Goal: Task Accomplishment & Management: Complete application form

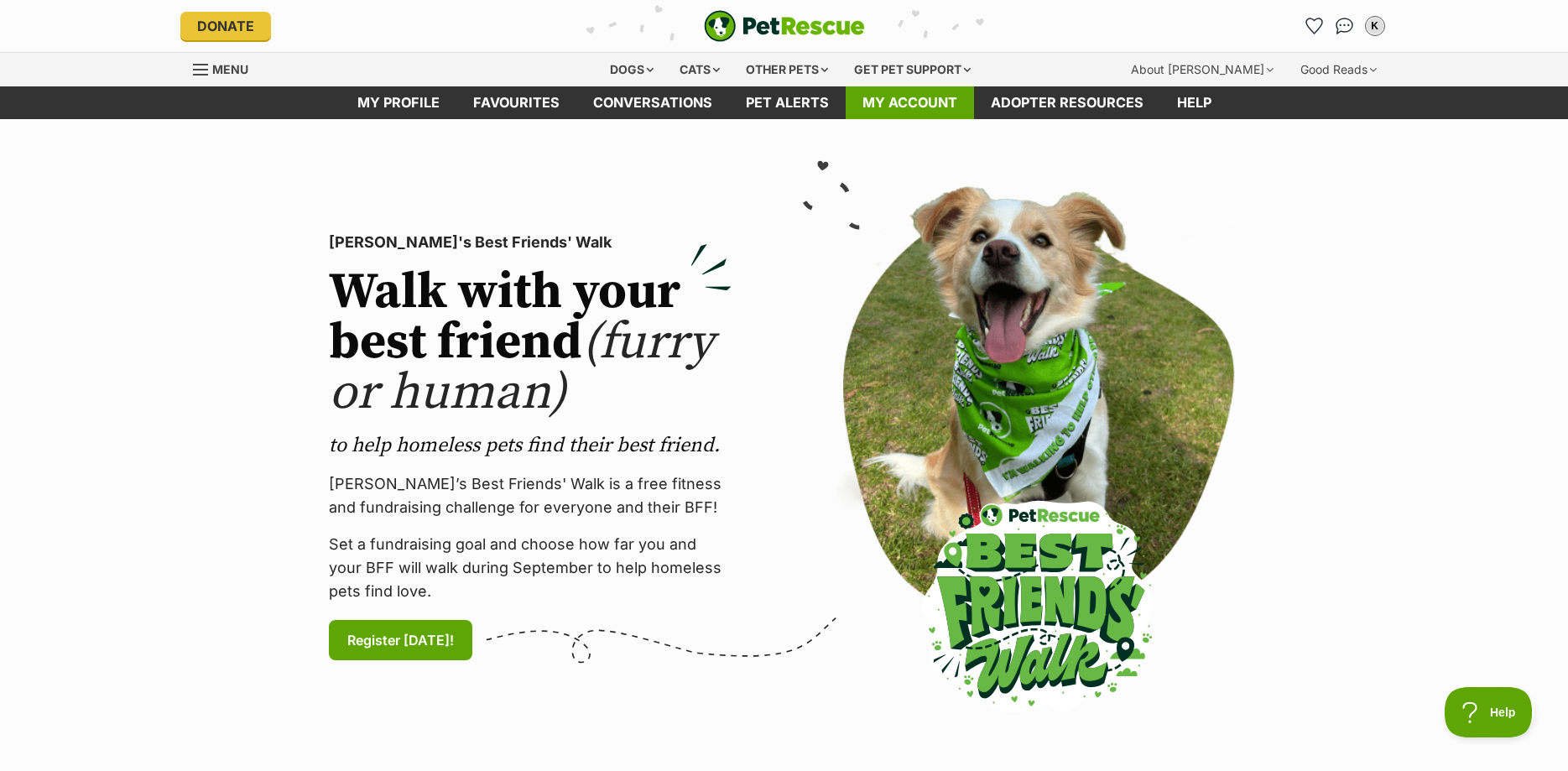
click at [911, 103] on link "My account" at bounding box center [910, 103] width 128 height 32
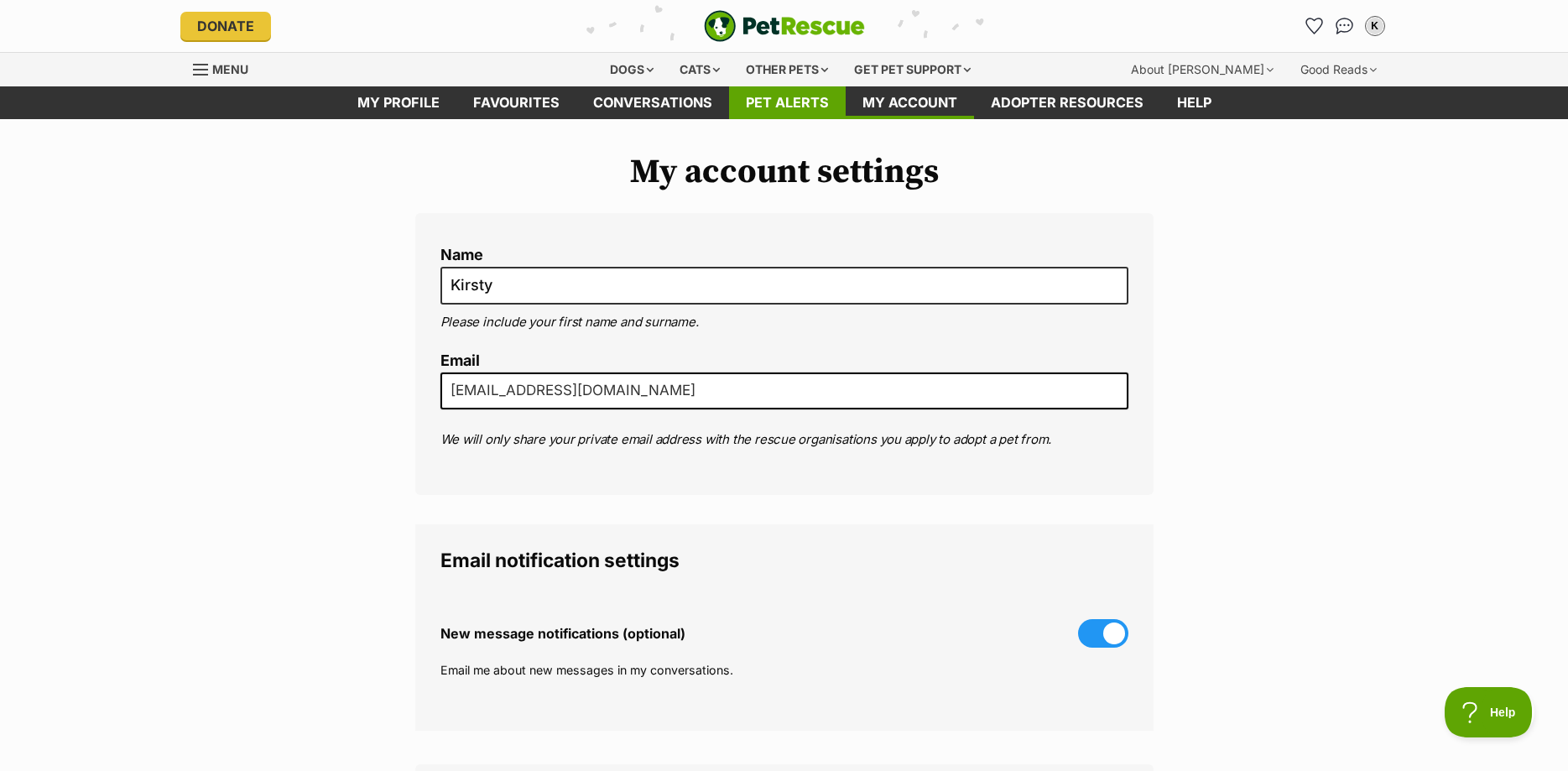
click at [783, 104] on link "Pet alerts" at bounding box center [787, 103] width 116 height 32
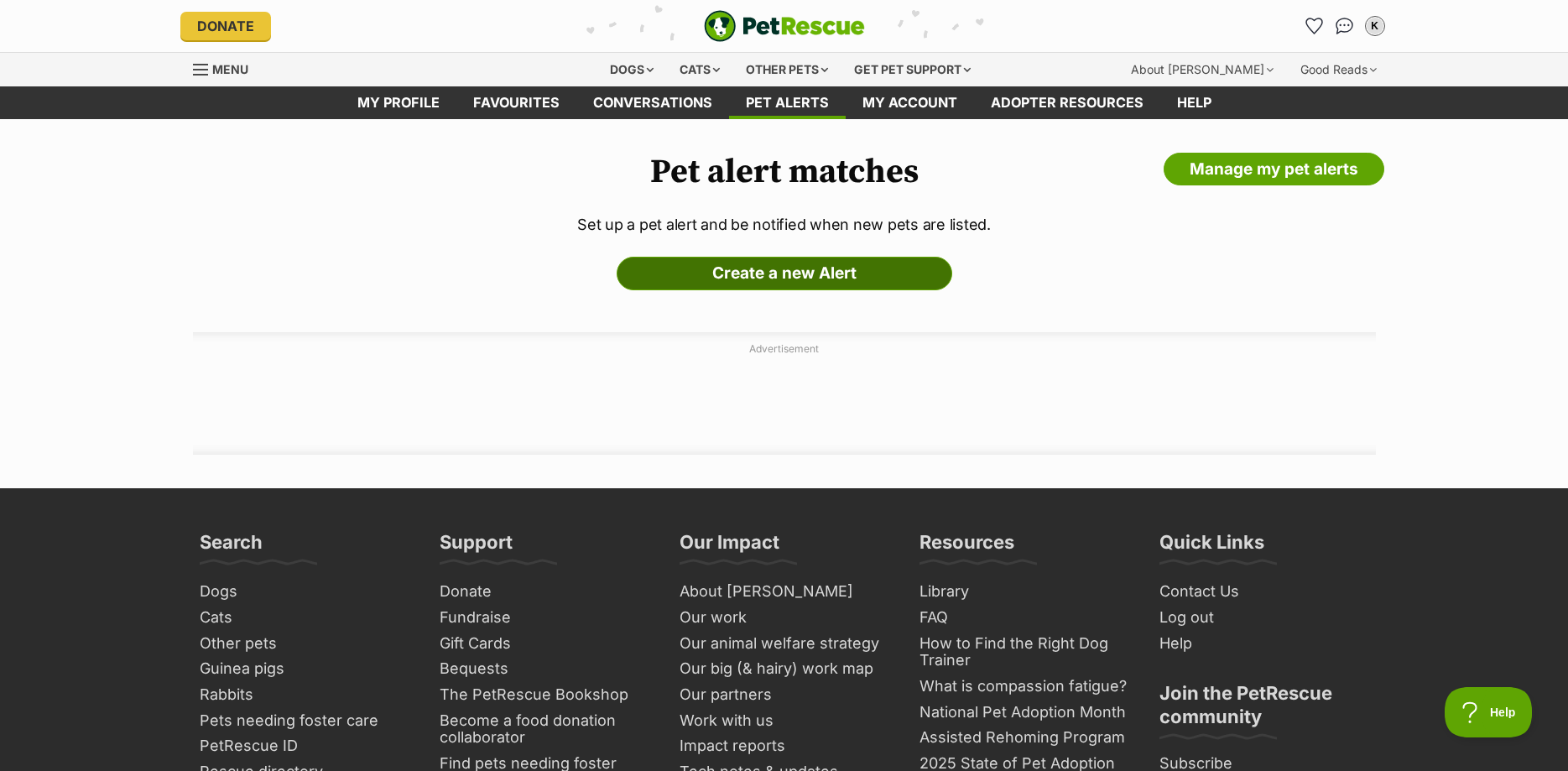
click at [780, 277] on link "Create a new Alert" at bounding box center [784, 273] width 336 height 33
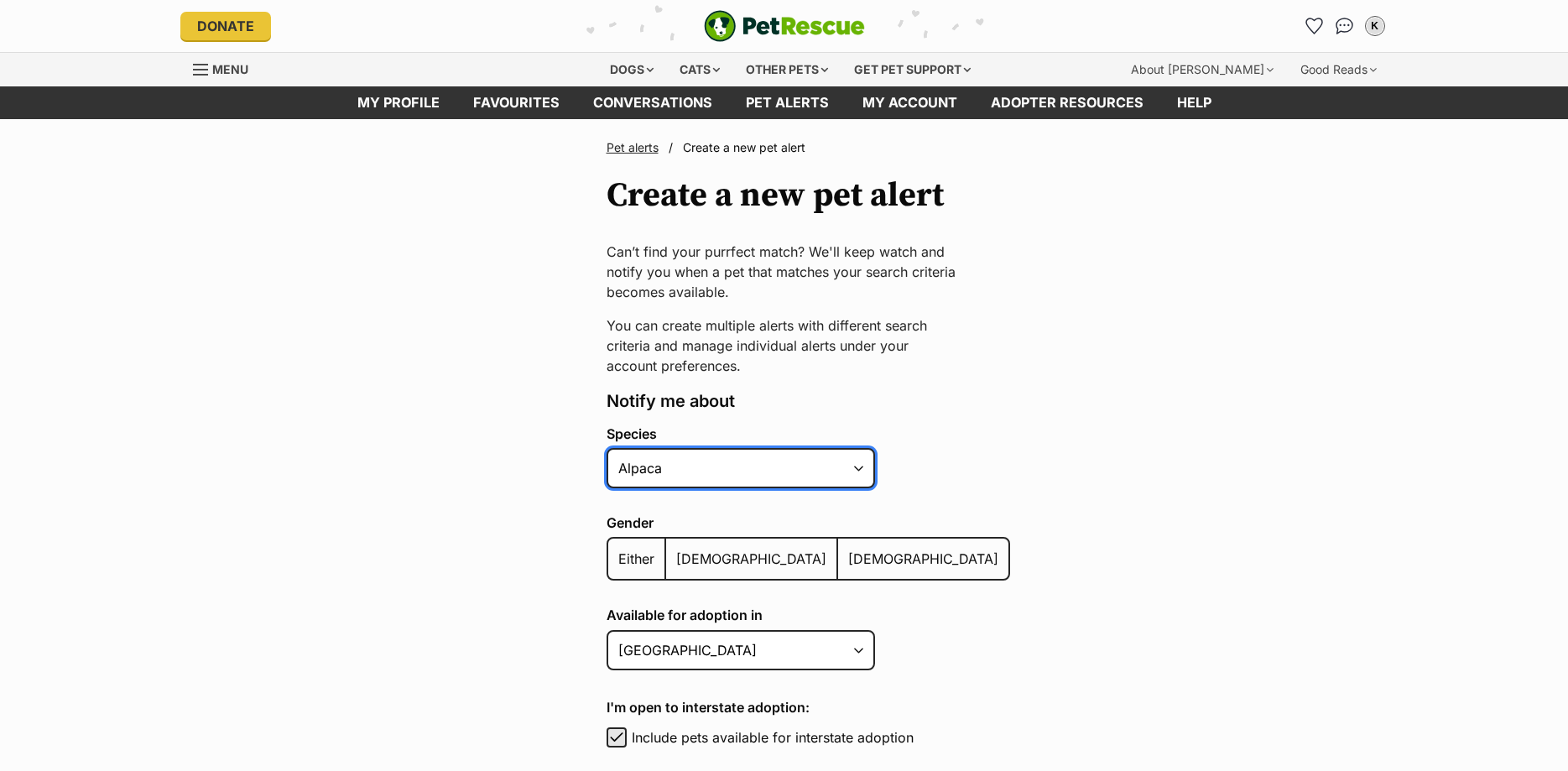
click at [607, 448] on select "Alpaca Bird Cat Chicken Cow Dog Donkey Duck Ferret Fish Goat Goose Guinea Fowl …" at bounding box center [741, 468] width 268 height 40
select select "2"
click option "Cat" at bounding box center [0, 0] width 0 height 0
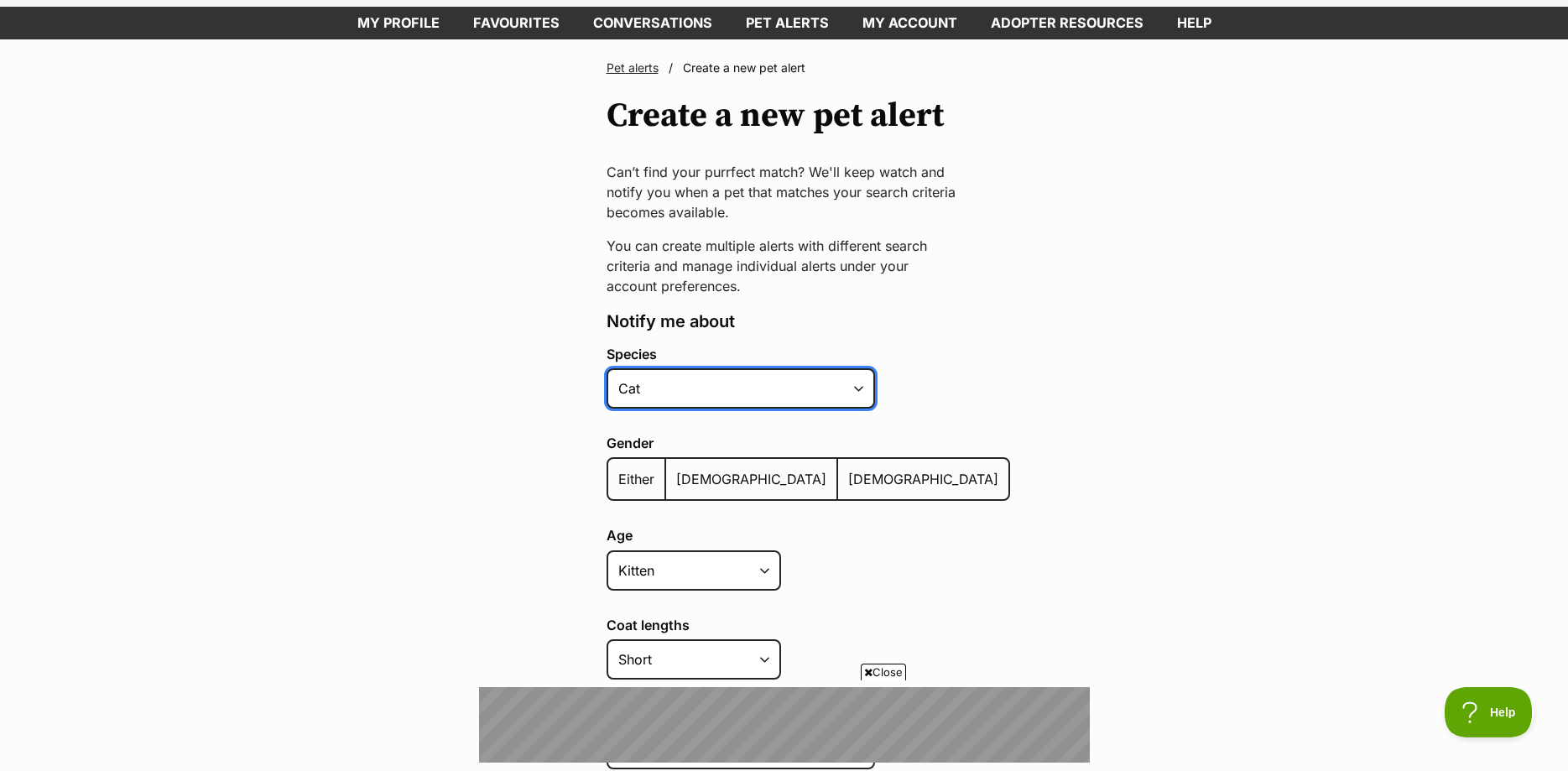
scroll to position [85, 0]
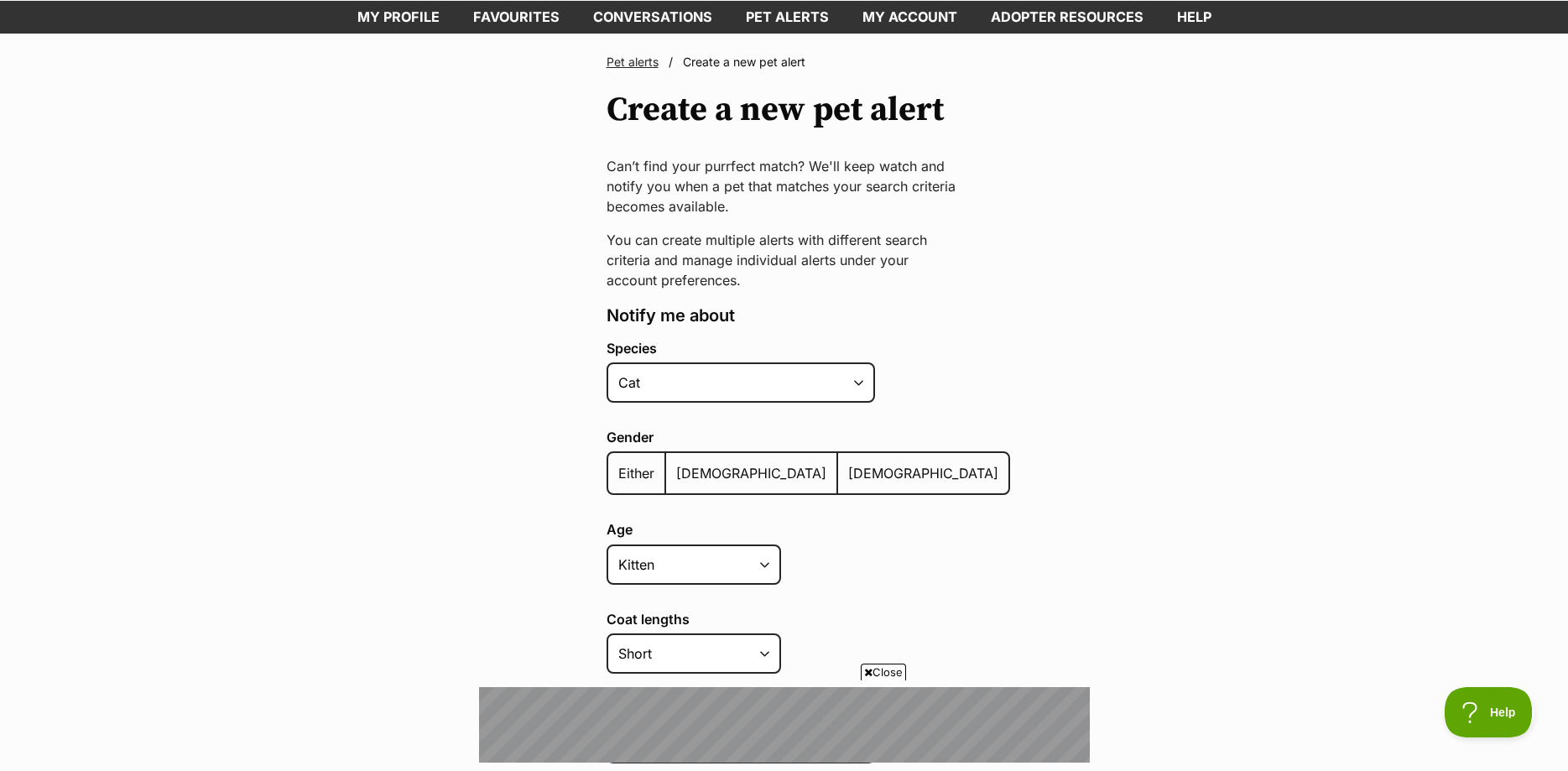
click at [638, 481] on span "Either" at bounding box center [637, 474] width 36 height 17
click at [618, 463] on input "Either" at bounding box center [618, 462] width 0 height 1
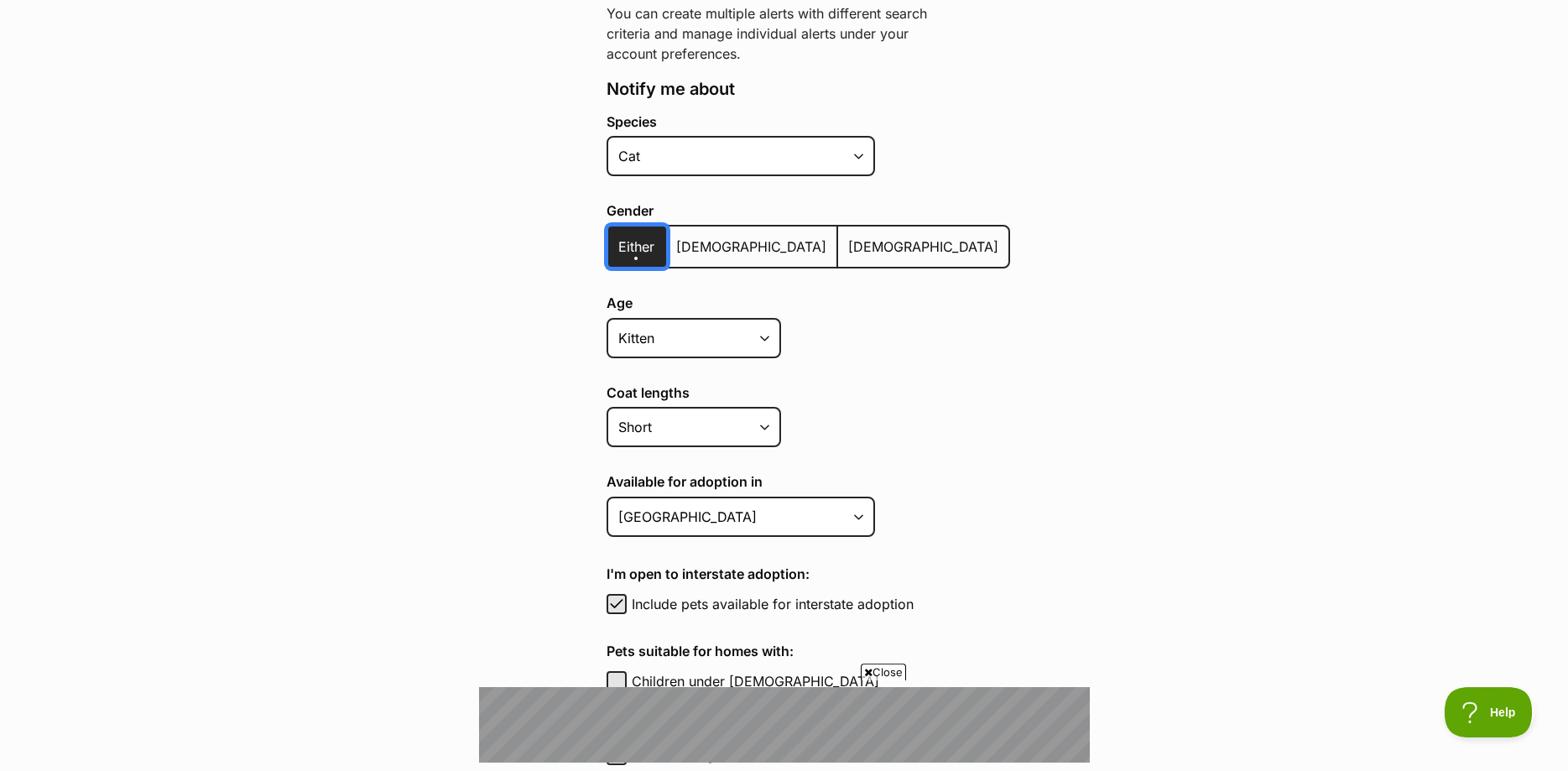
scroll to position [343, 0]
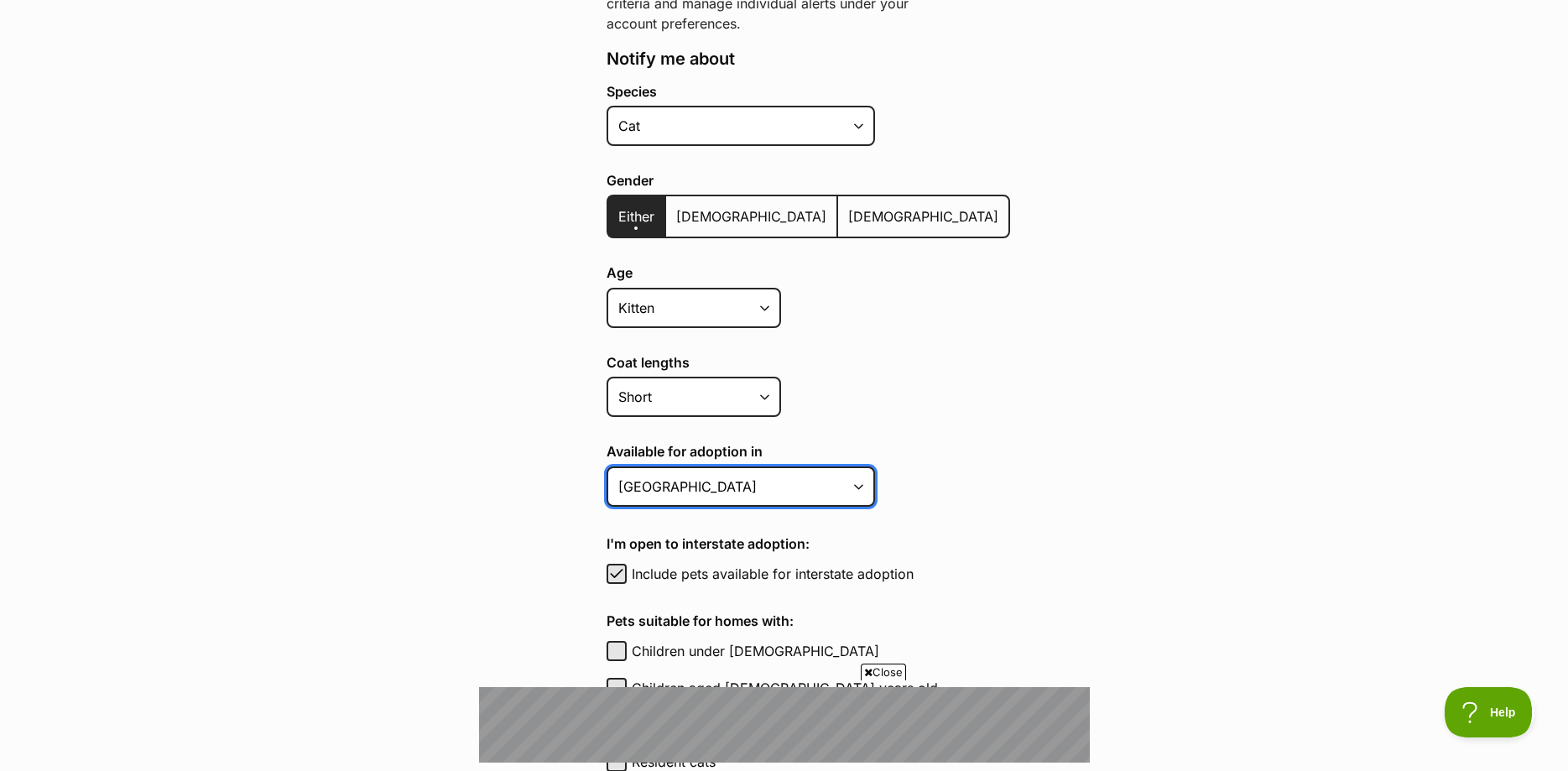
click at [607, 467] on select "Australian Capital Territory New South Wales Northern Territory Queensland Sout…" at bounding box center [741, 486] width 268 height 40
select select "4"
click option "[GEOGRAPHIC_DATA]" at bounding box center [0, 0] width 0 height 0
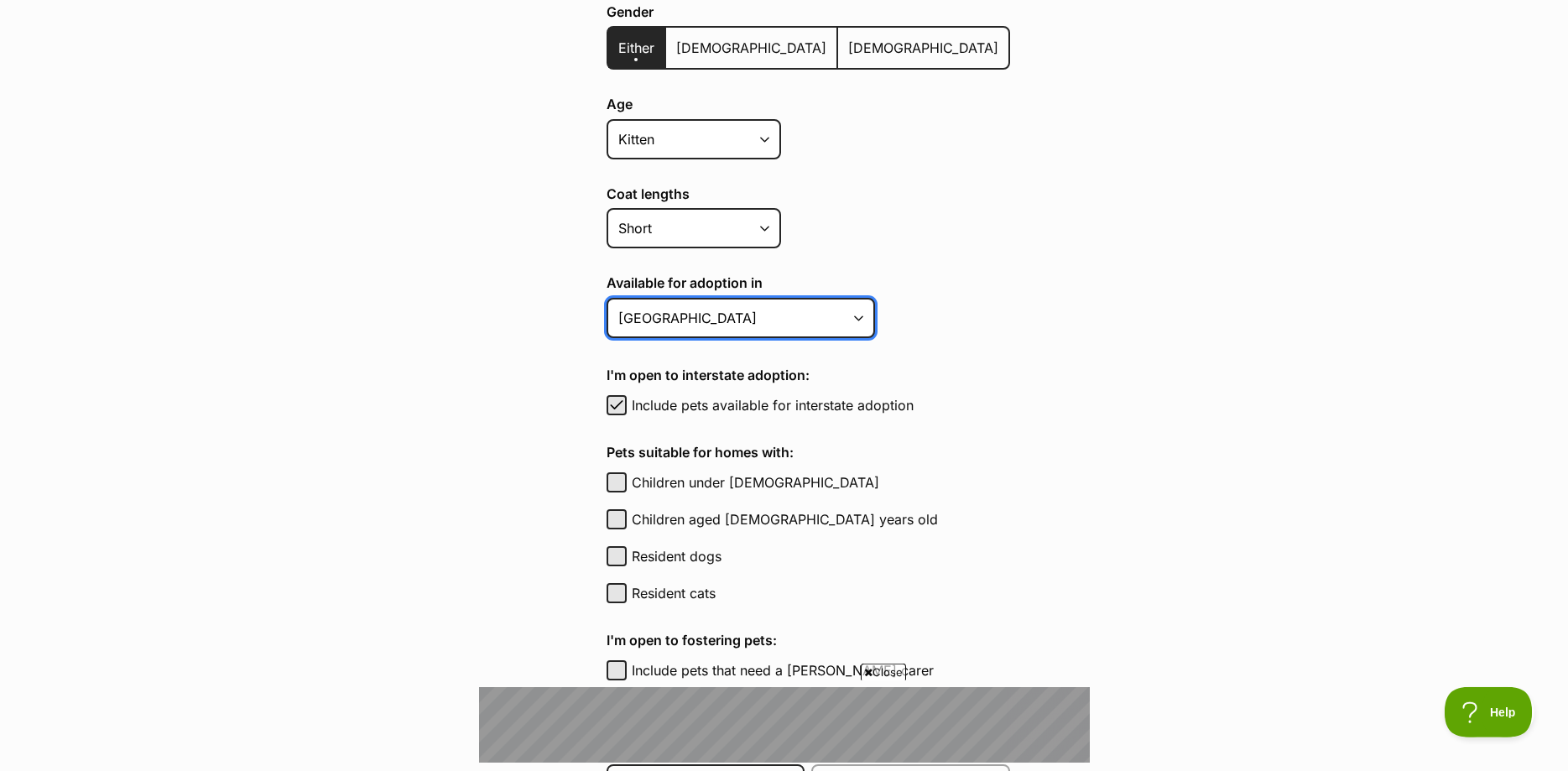
scroll to position [514, 0]
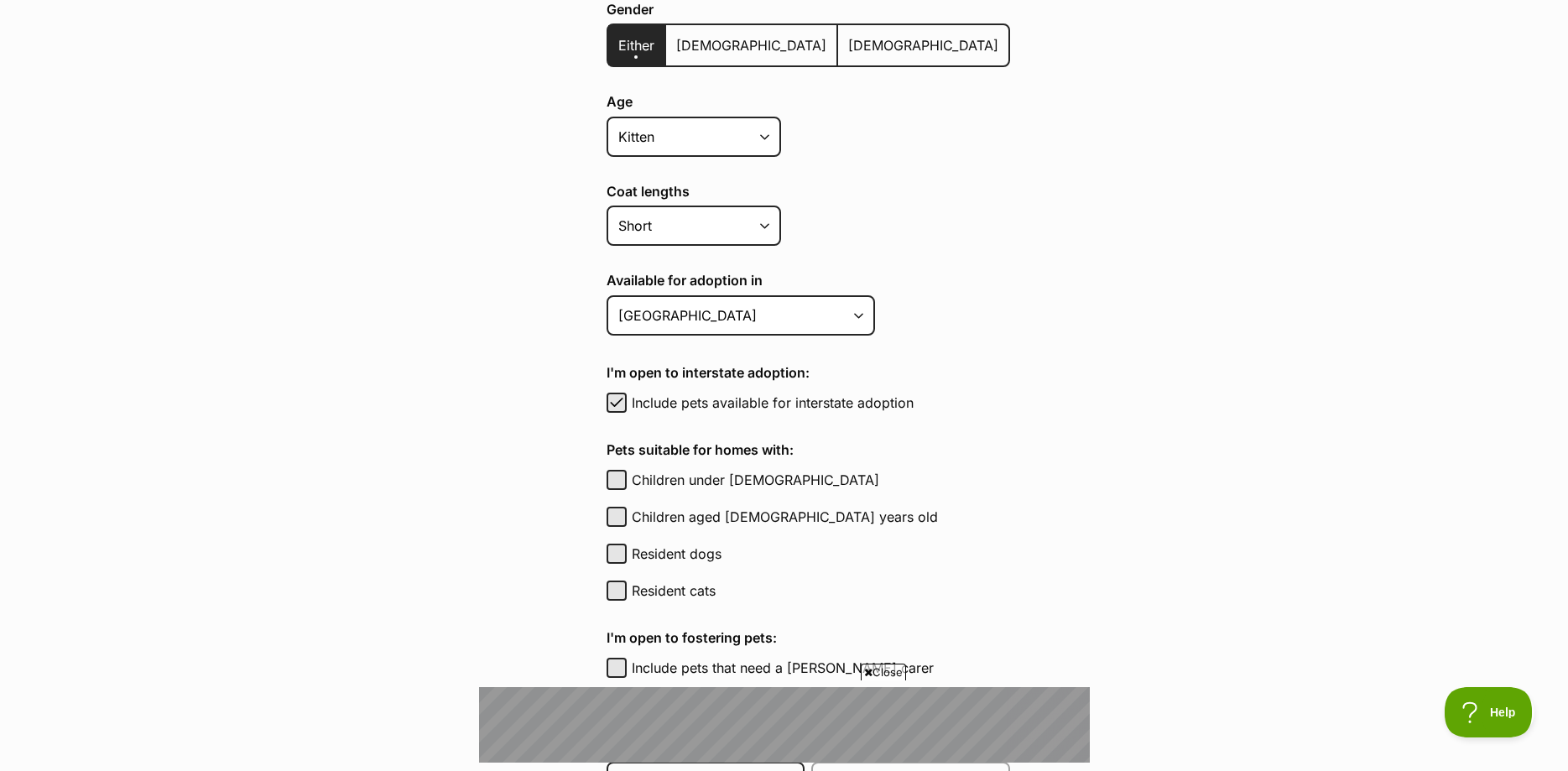
click at [728, 400] on label "Include pets available for interstate adoption" at bounding box center [820, 403] width 379 height 21
click at [627, 400] on button "Include pets available for interstate adoption" at bounding box center [617, 403] width 21 height 21
checkbox input "false"
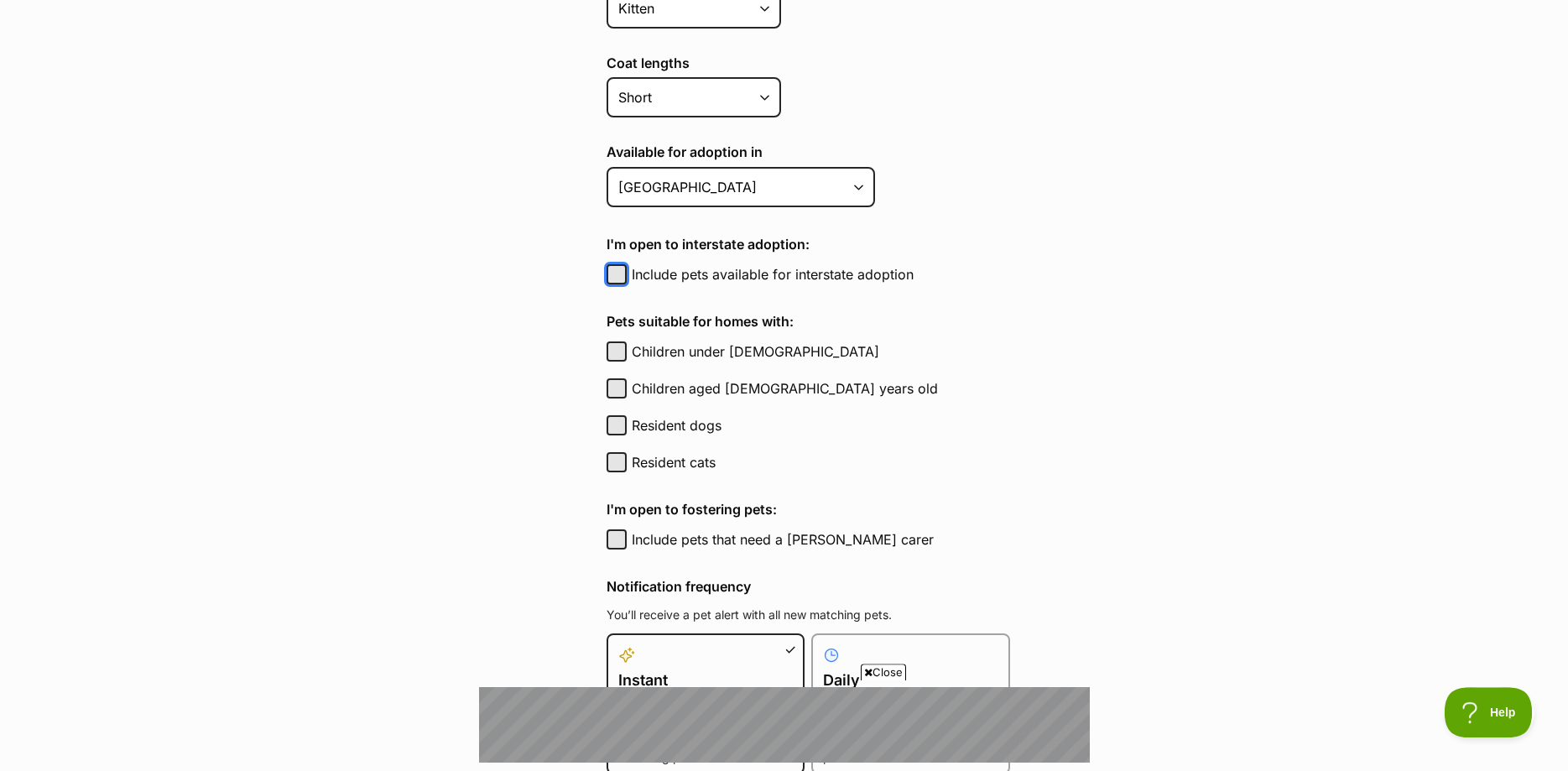
scroll to position [685, 0]
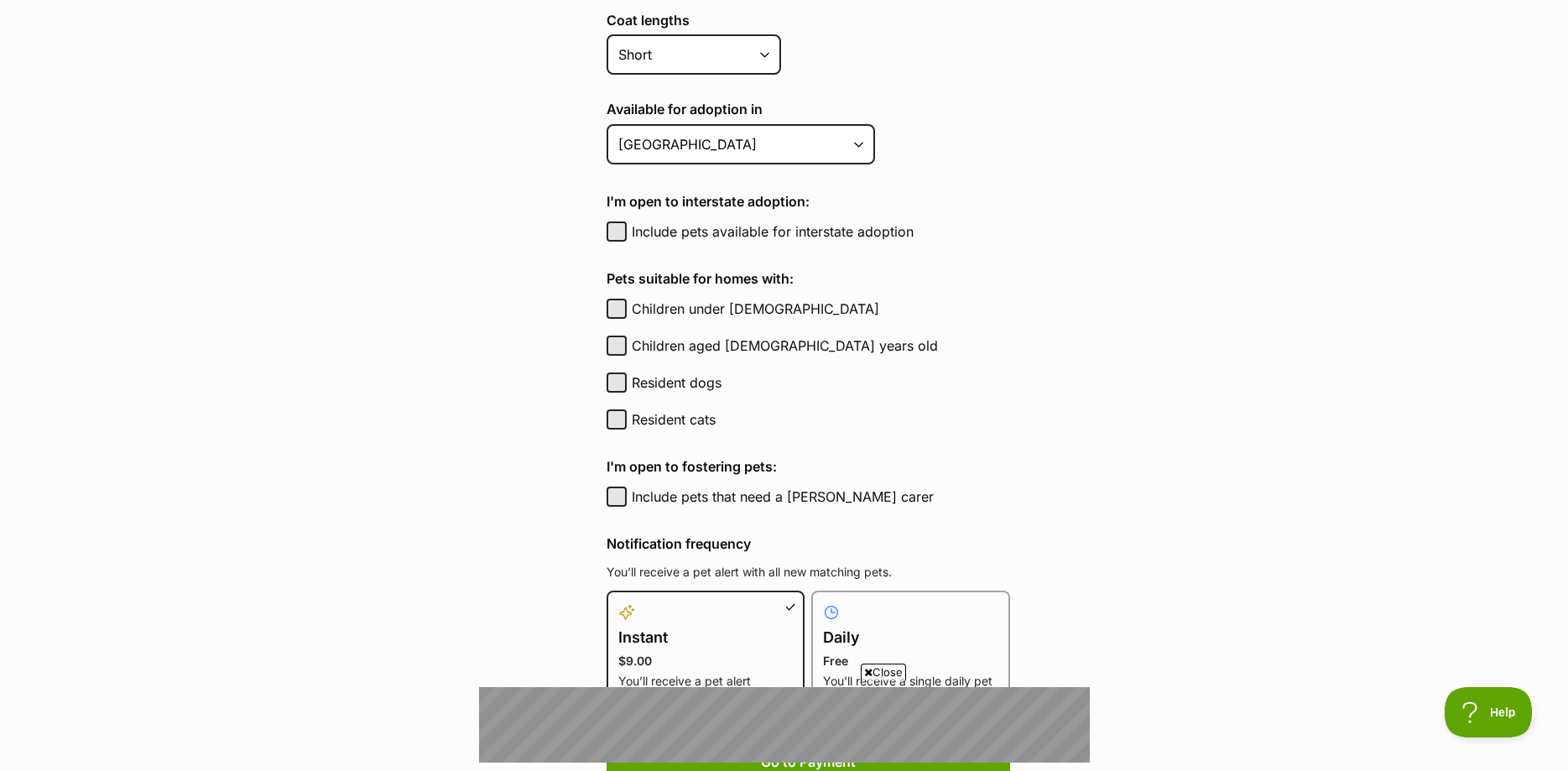
click at [661, 424] on label "Resident cats" at bounding box center [820, 420] width 379 height 21
click at [627, 424] on button "Resident cats" at bounding box center [617, 420] width 21 height 21
checkbox input "true"
click at [682, 380] on label "Resident dogs" at bounding box center [820, 383] width 379 height 21
click at [627, 380] on button "Resident dogs" at bounding box center [617, 383] width 21 height 21
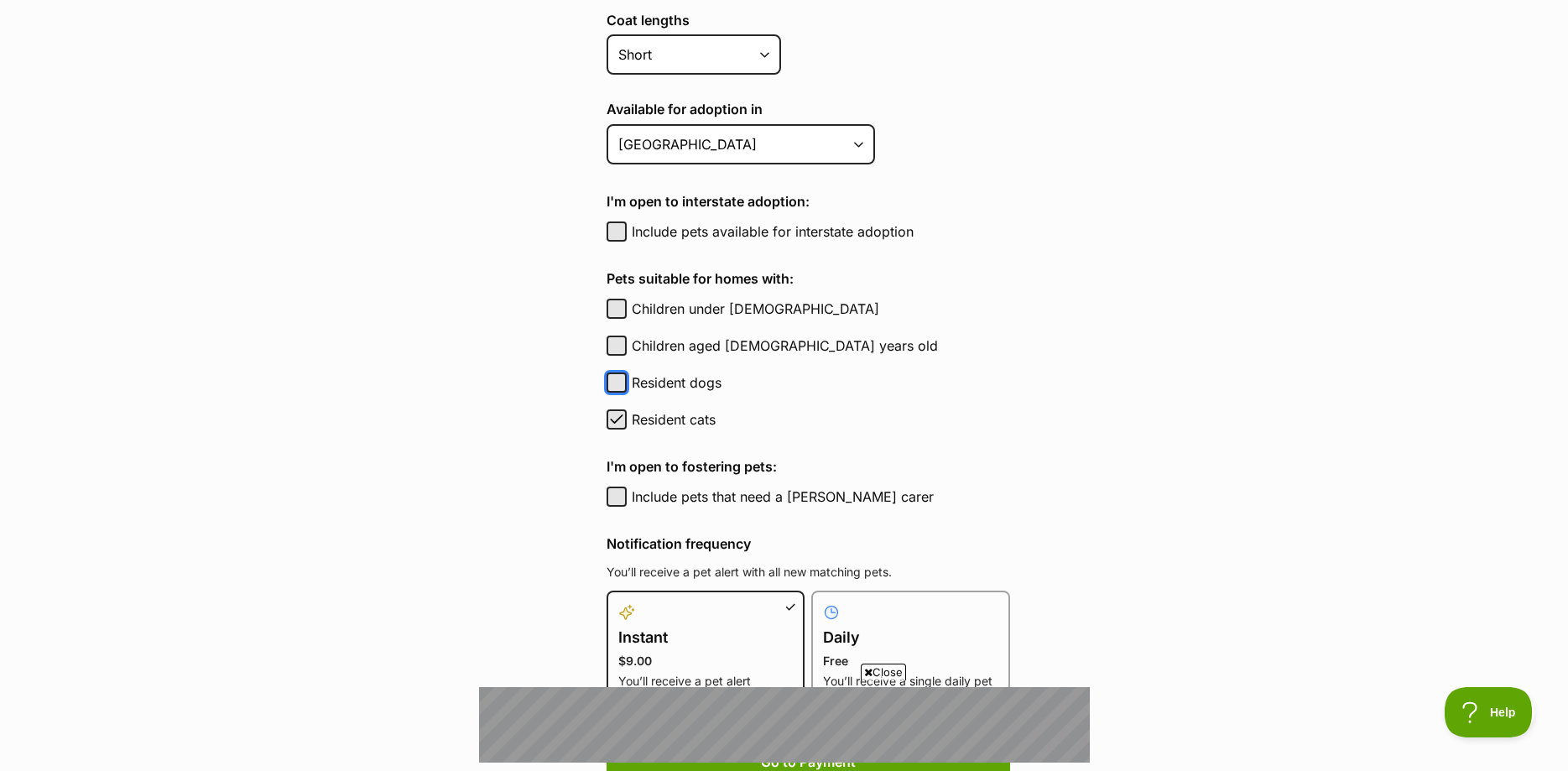
checkbox input "true"
click at [655, 319] on label "Children under 5 years old" at bounding box center [820, 309] width 379 height 21
click at [627, 319] on button "Children under 5 years old" at bounding box center [617, 309] width 21 height 21
checkbox input "true"
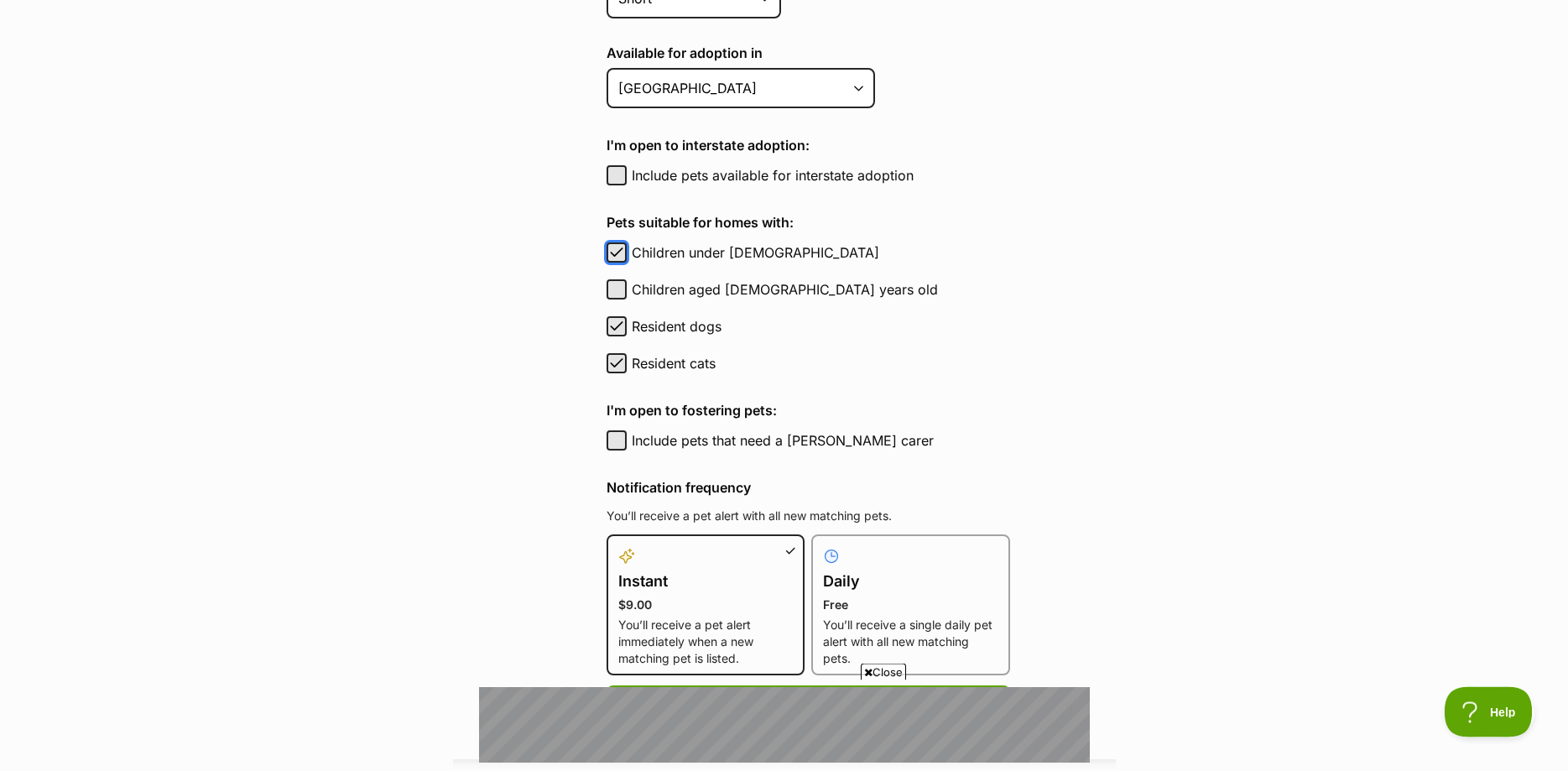
scroll to position [770, 0]
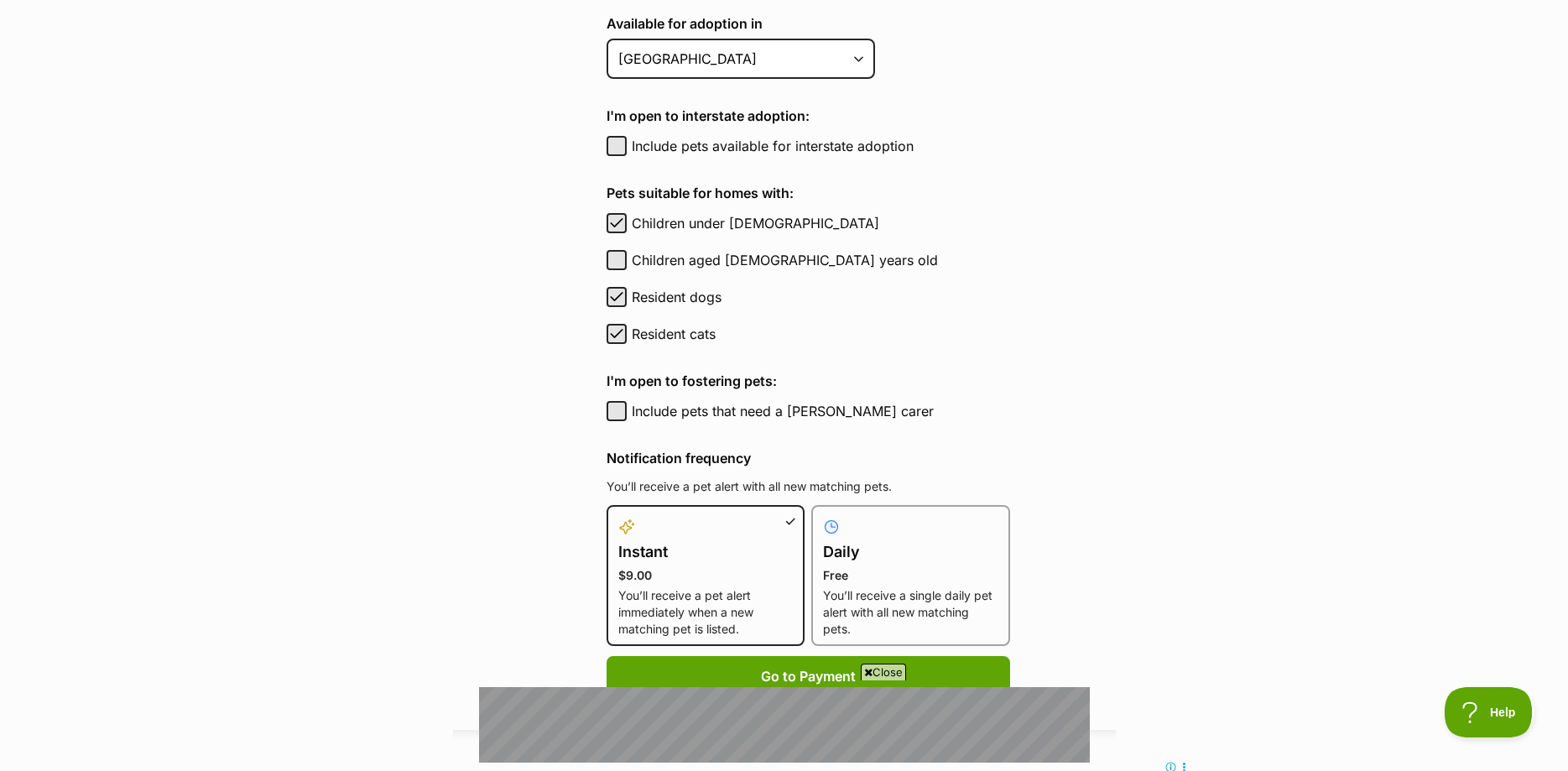
click at [767, 412] on label "Include pets that need a foster carer" at bounding box center [820, 411] width 379 height 21
click at [627, 412] on button "Include pets that need a foster carer" at bounding box center [617, 411] width 21 height 21
checkbox input "true"
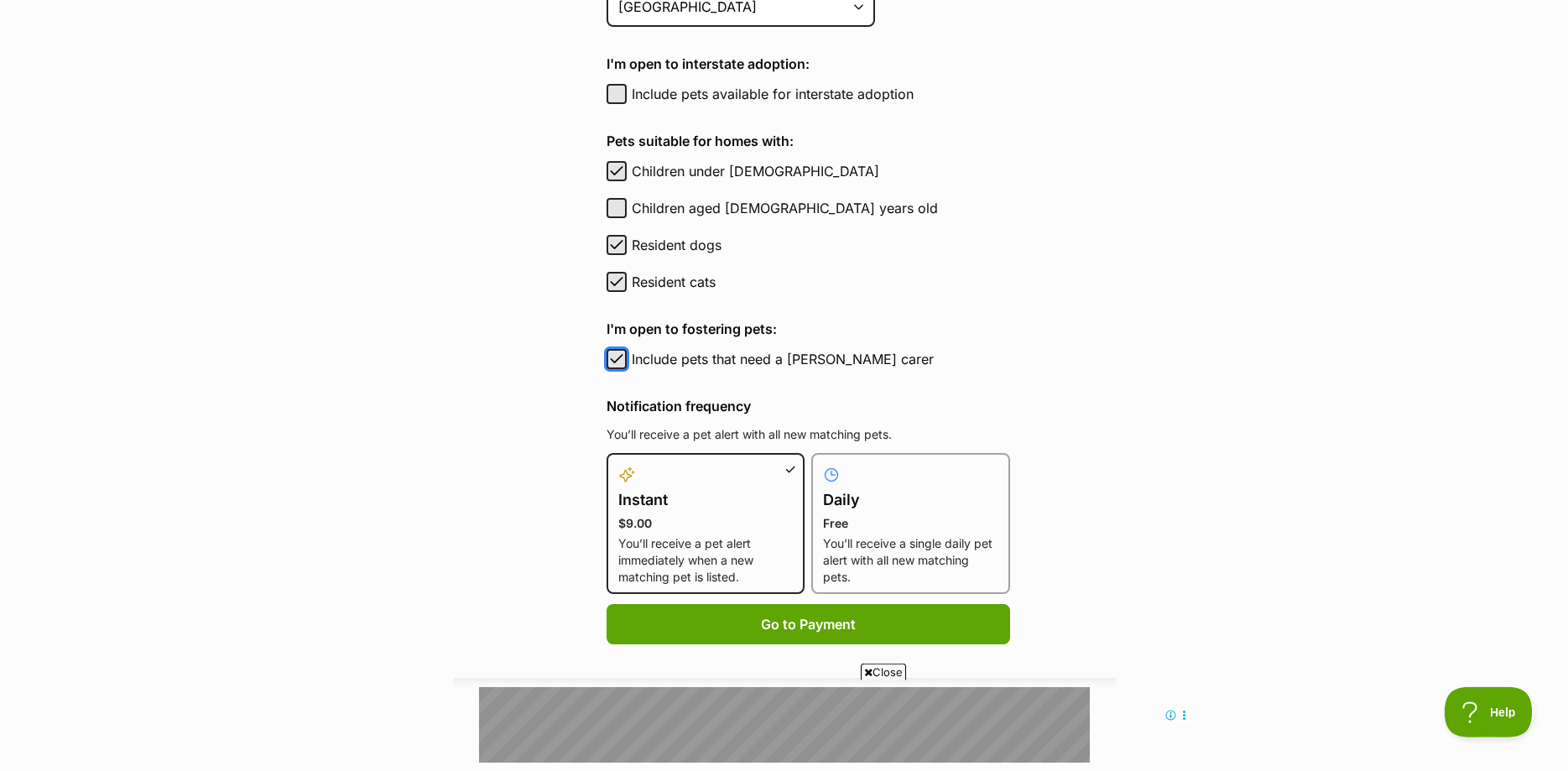
scroll to position [856, 0]
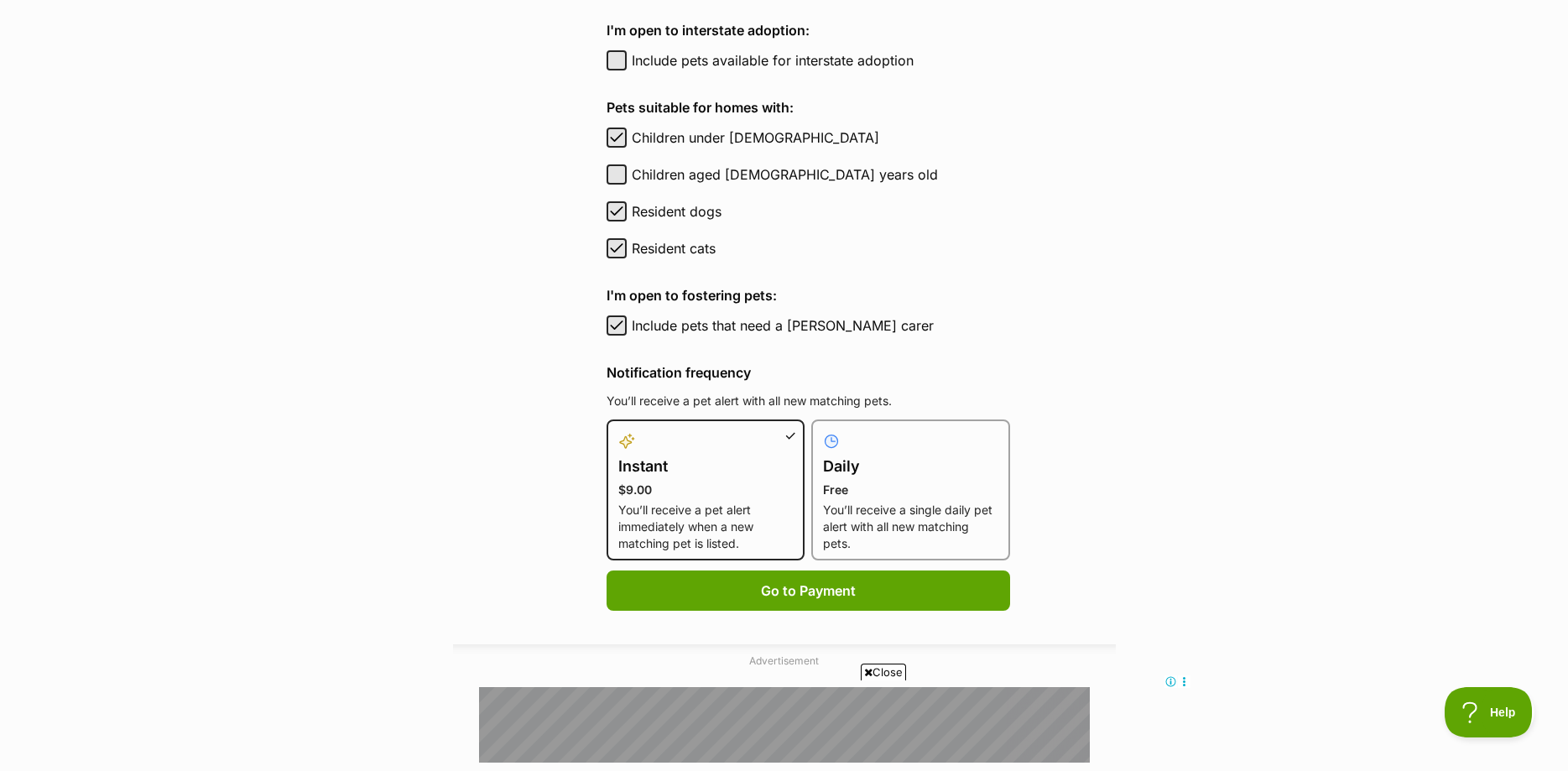
click at [889, 462] on h4 "Daily" at bounding box center [910, 466] width 175 height 23
click at [822, 431] on input "Daily Free You’ll receive a single daily pet alert with all new matching pets." at bounding box center [821, 430] width 1 height 1
radio input "true"
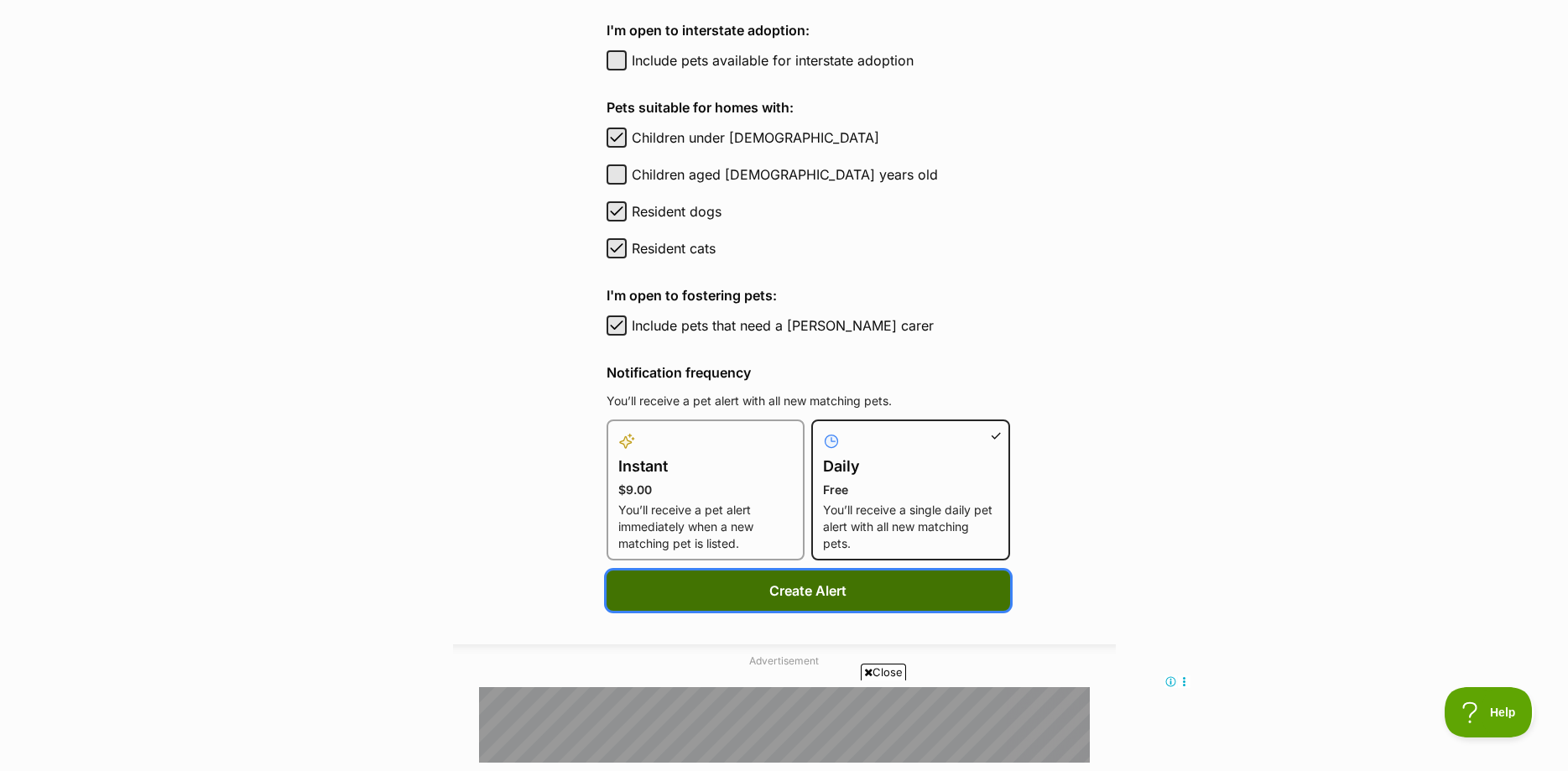
click at [843, 592] on button "Create Alert" at bounding box center [808, 591] width 403 height 40
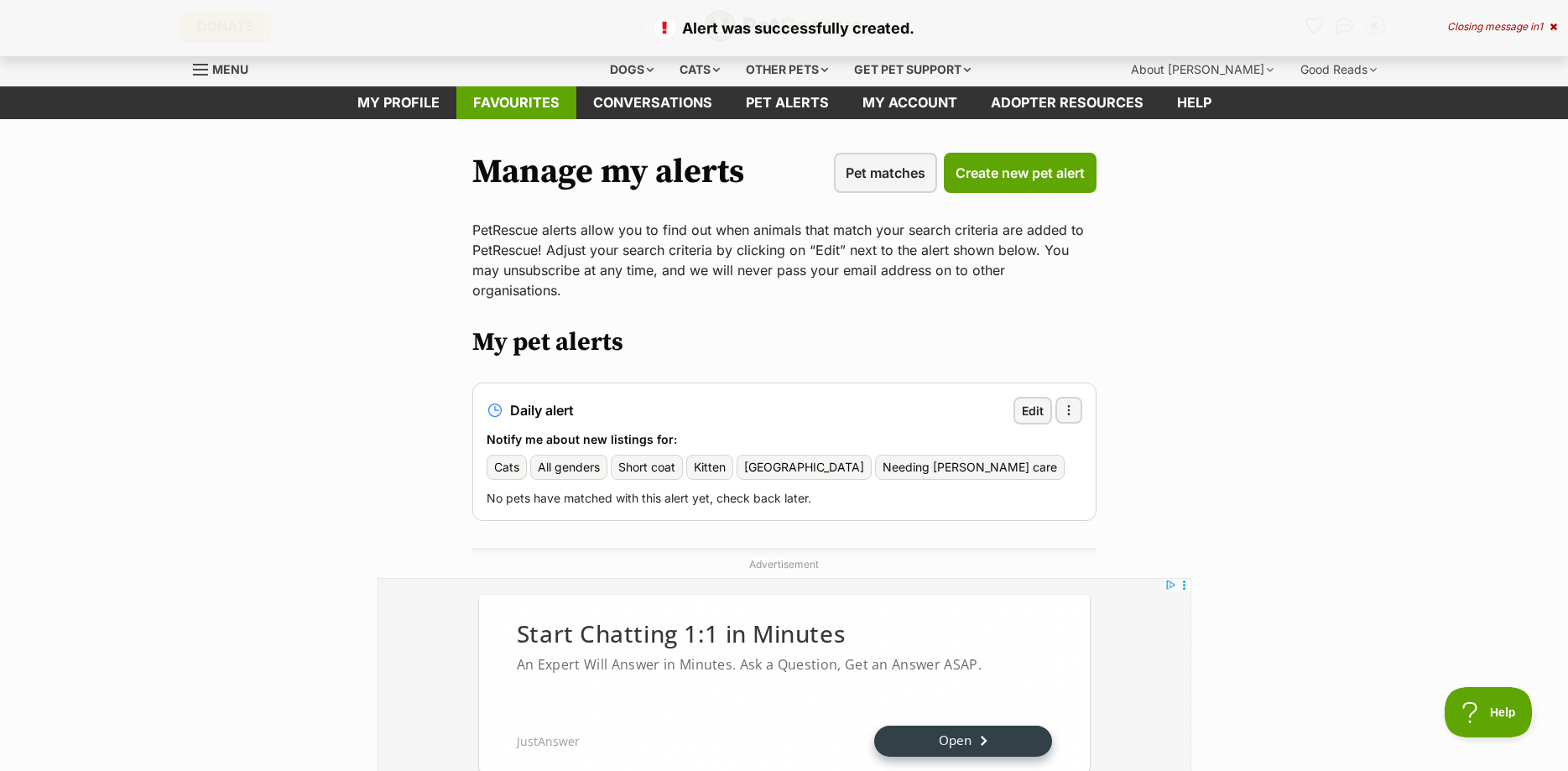
click at [508, 109] on link "Favourites" at bounding box center [516, 103] width 120 height 32
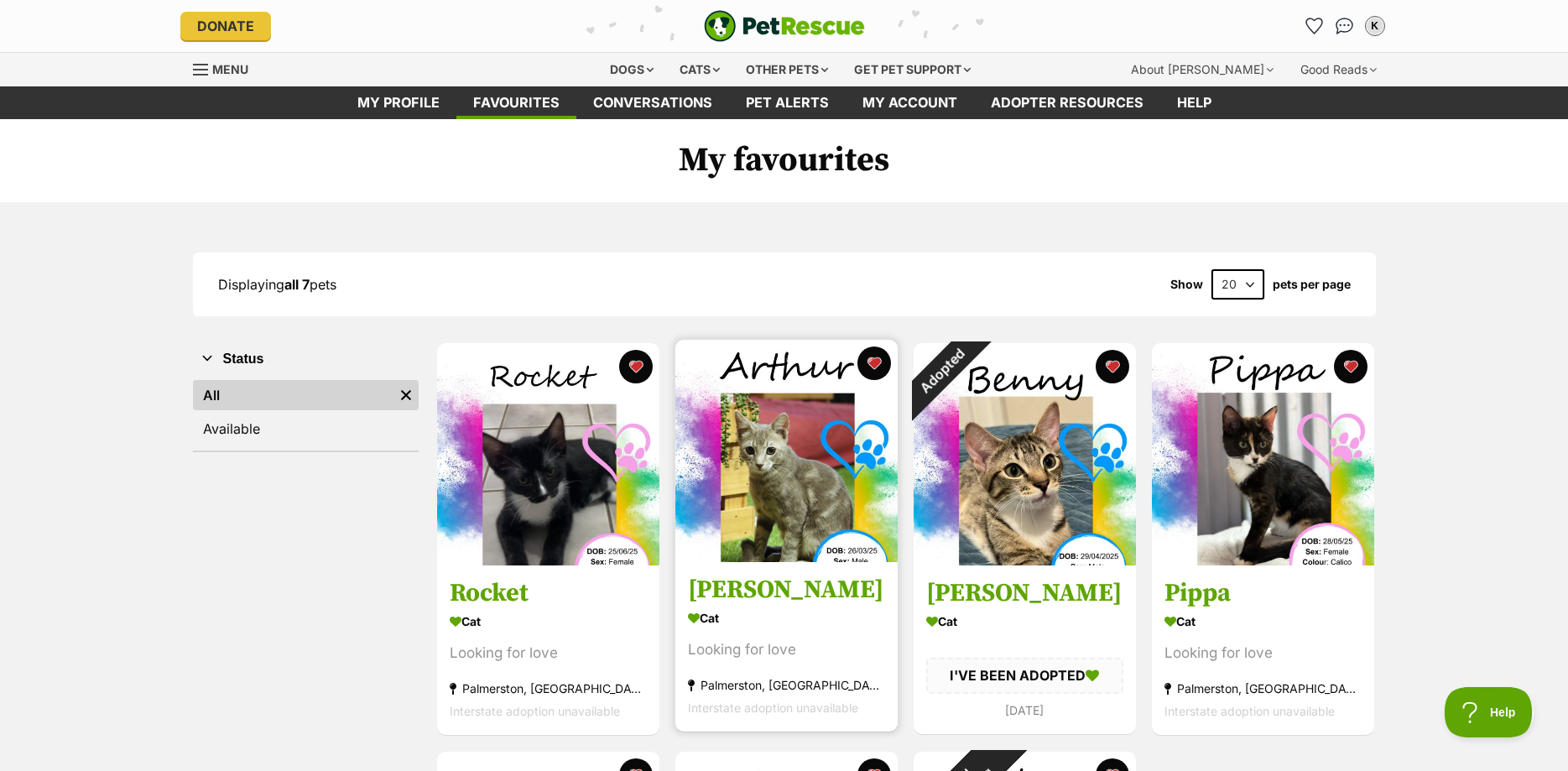
click at [796, 475] on img at bounding box center [786, 451] width 222 height 222
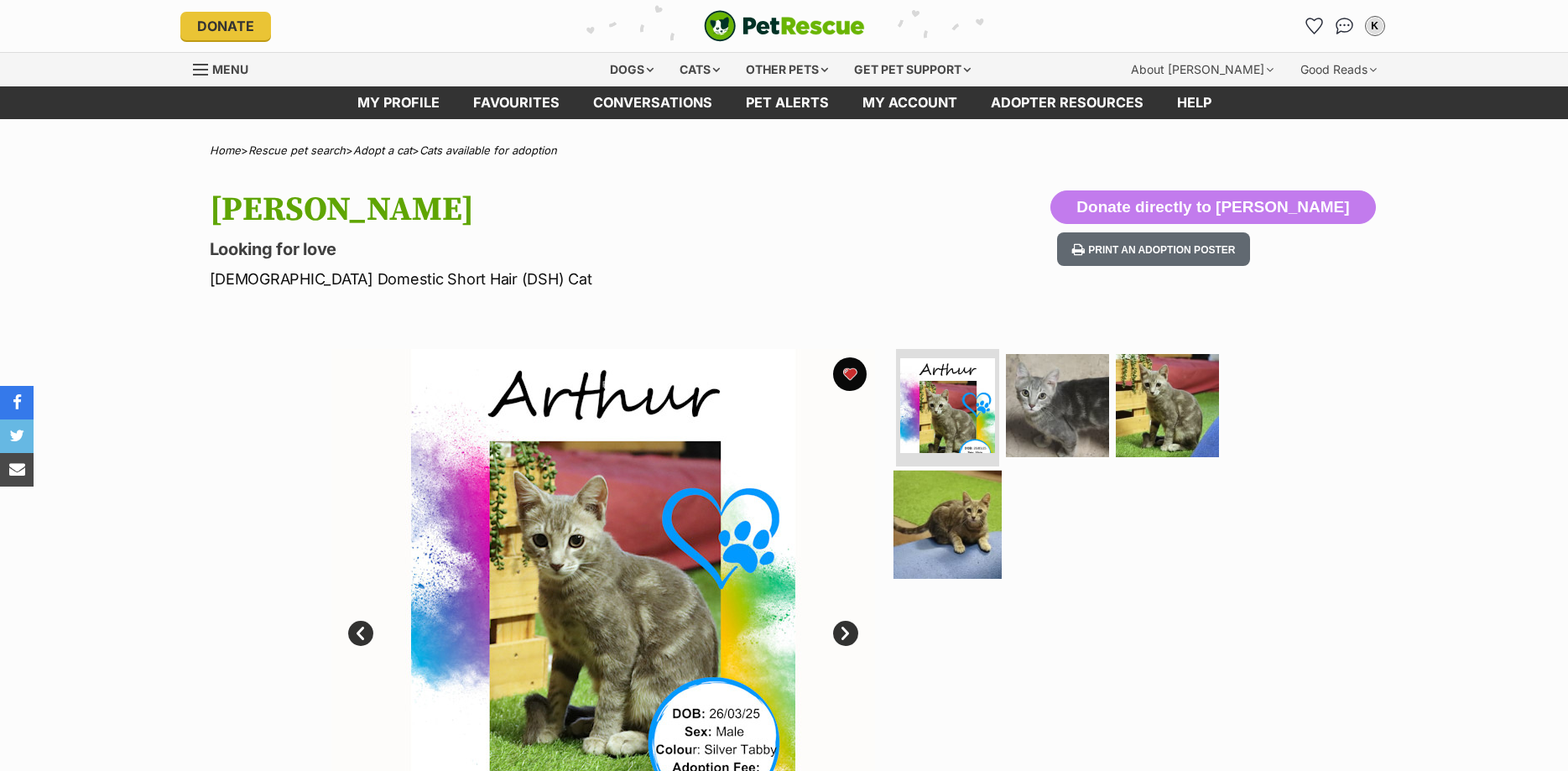
click at [933, 549] on img at bounding box center [948, 524] width 109 height 109
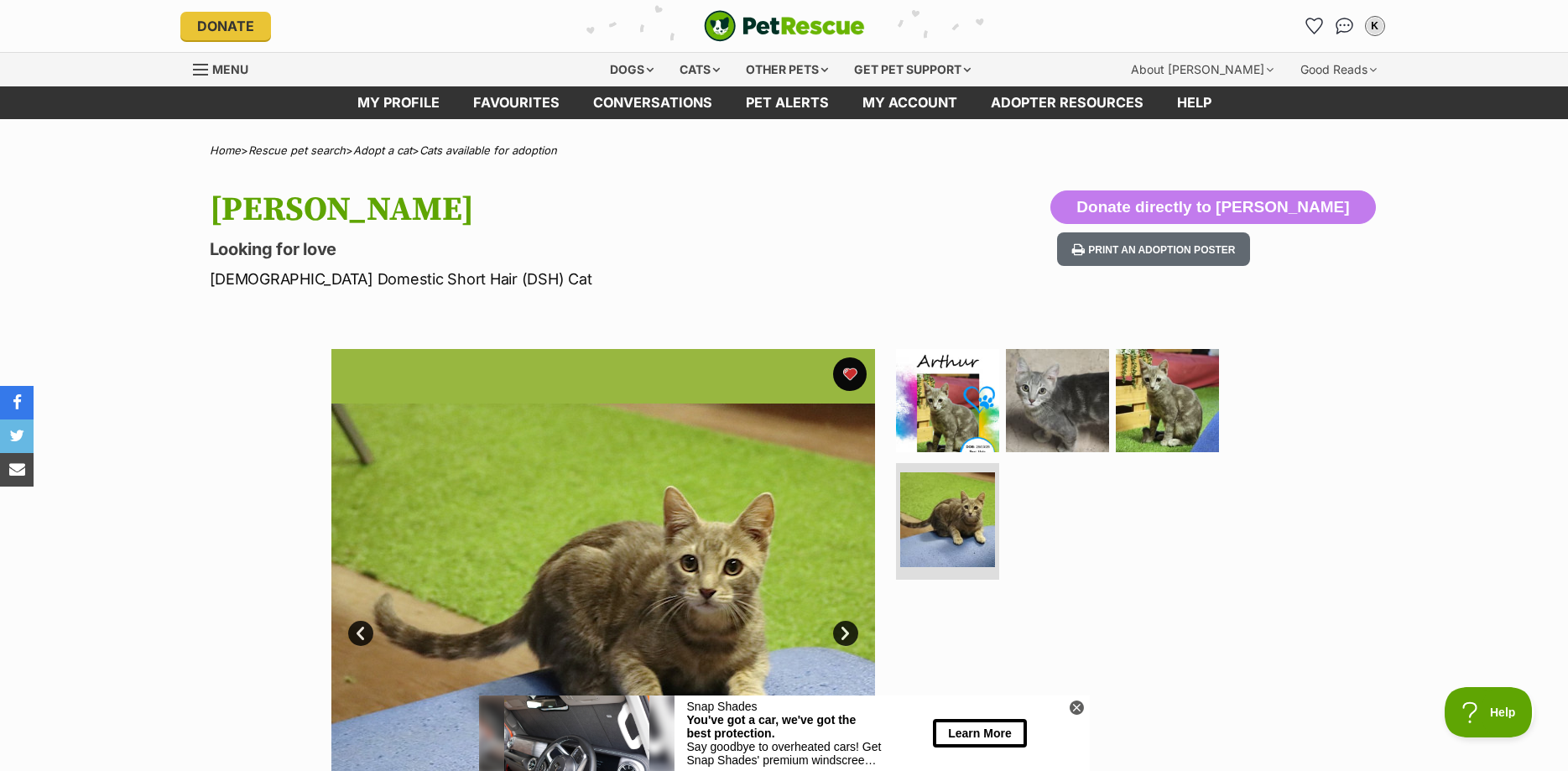
click at [839, 635] on link "Next" at bounding box center [845, 633] width 25 height 25
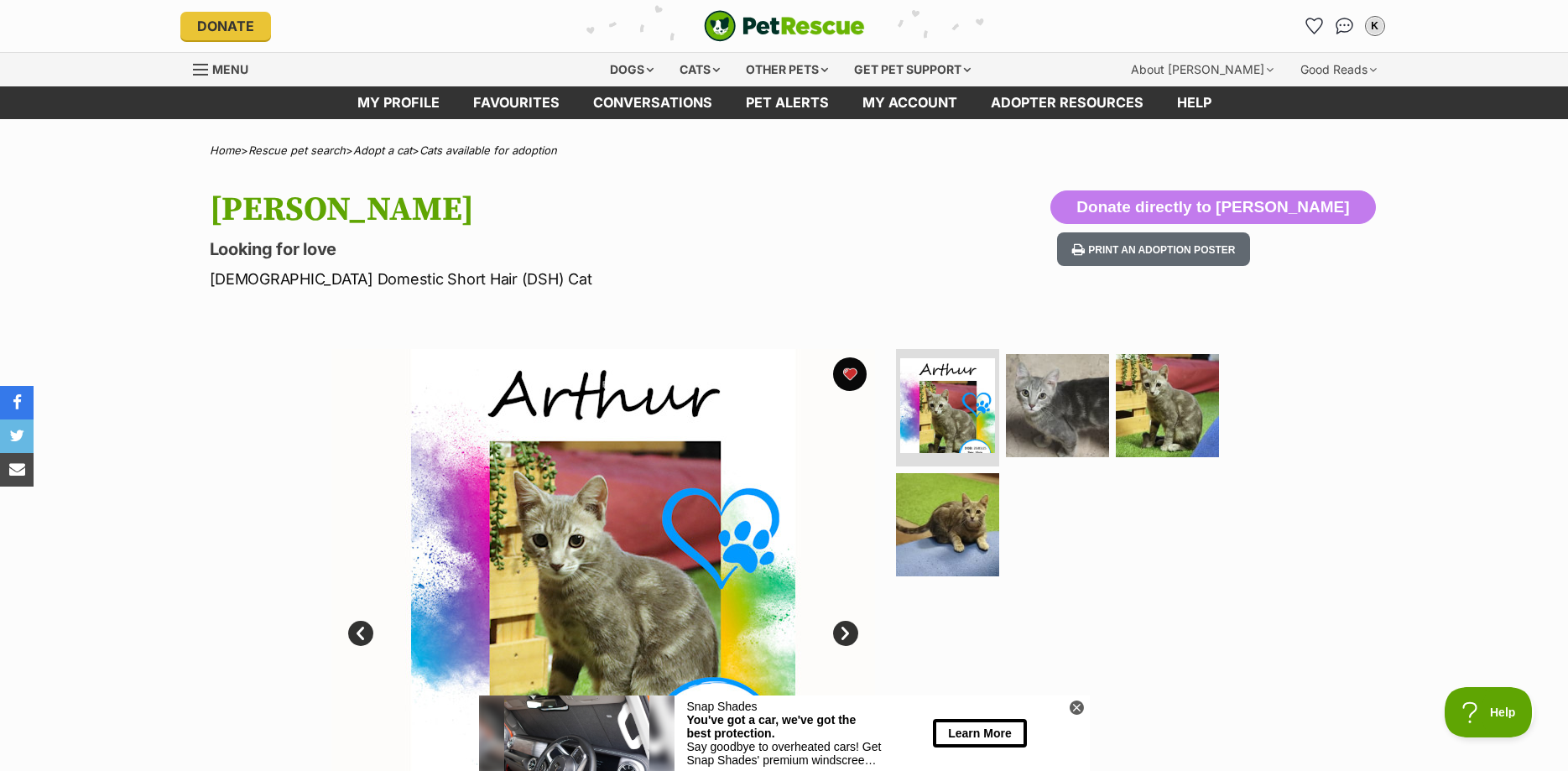
click at [843, 635] on link "Next" at bounding box center [845, 633] width 25 height 25
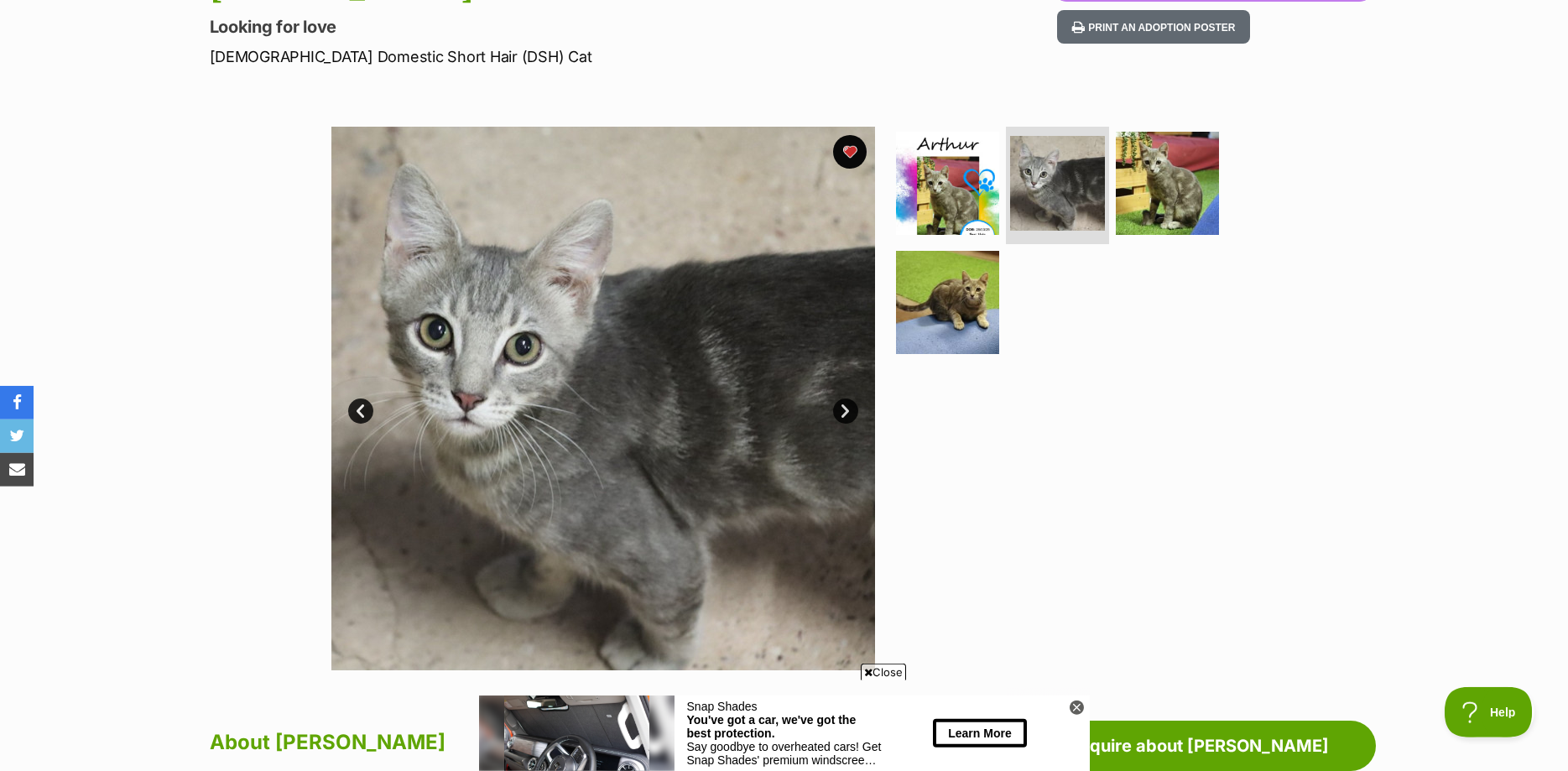
scroll to position [256, 0]
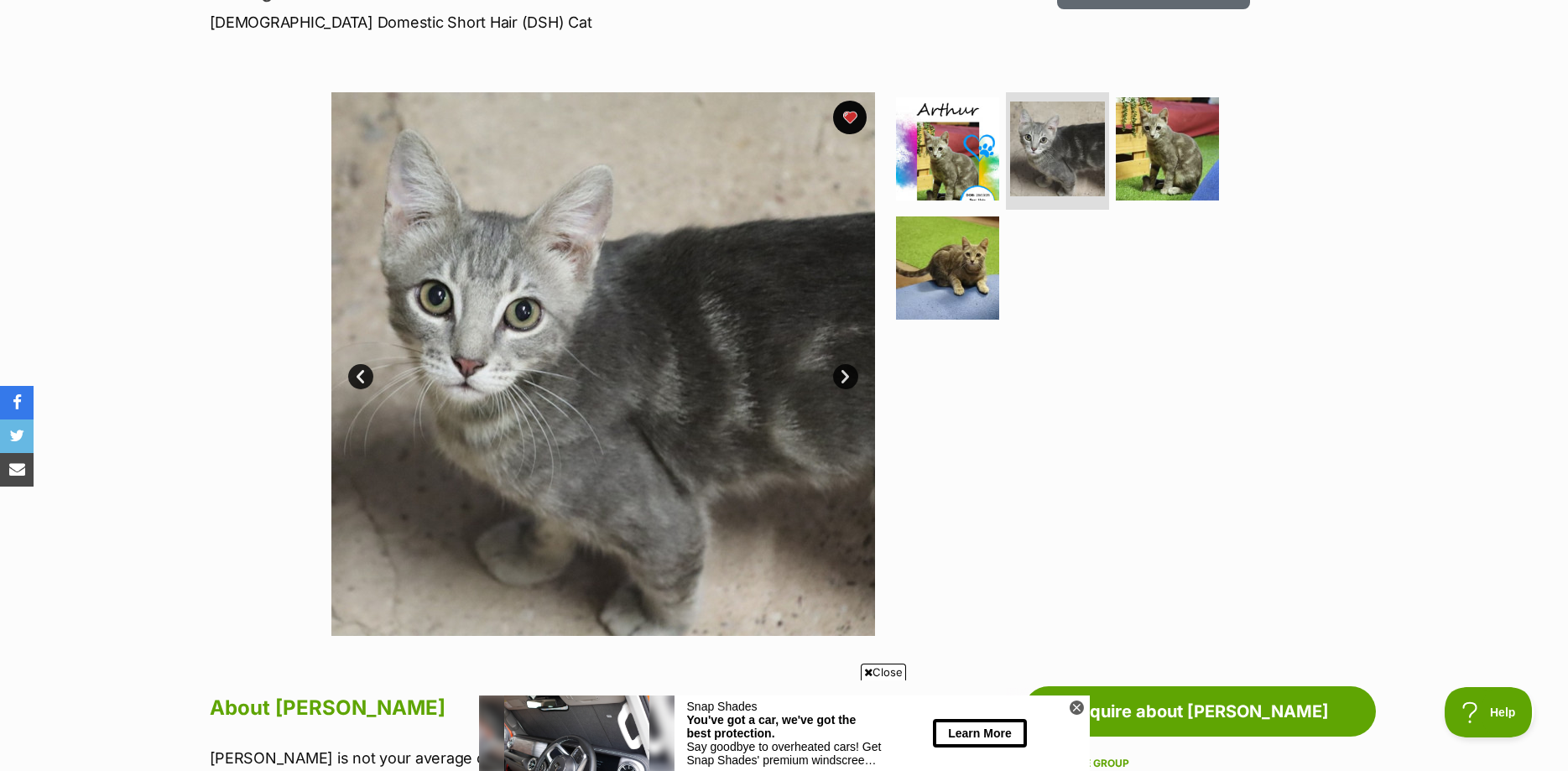
click at [850, 376] on link "Next" at bounding box center [845, 376] width 25 height 25
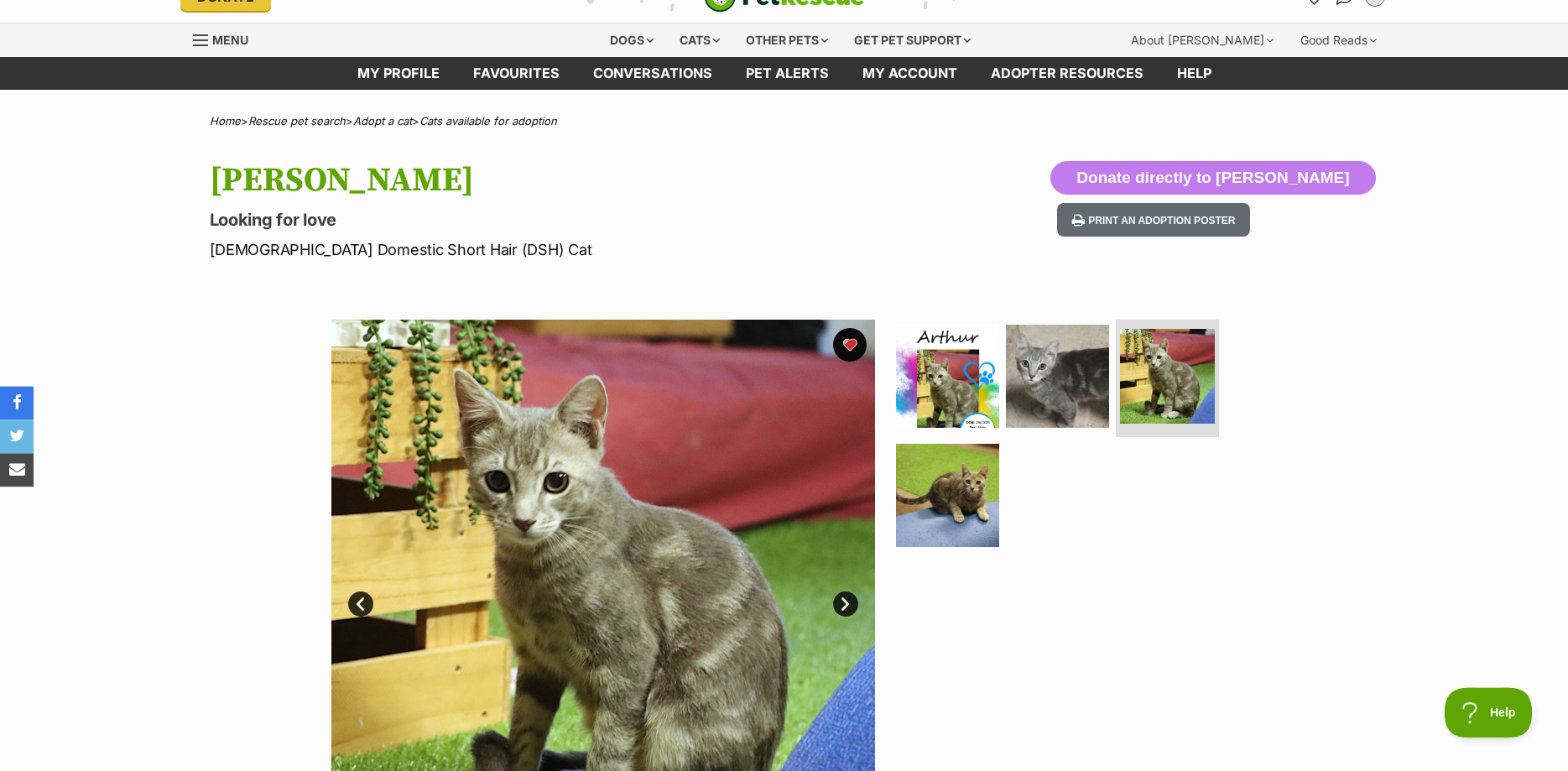
scroll to position [0, 0]
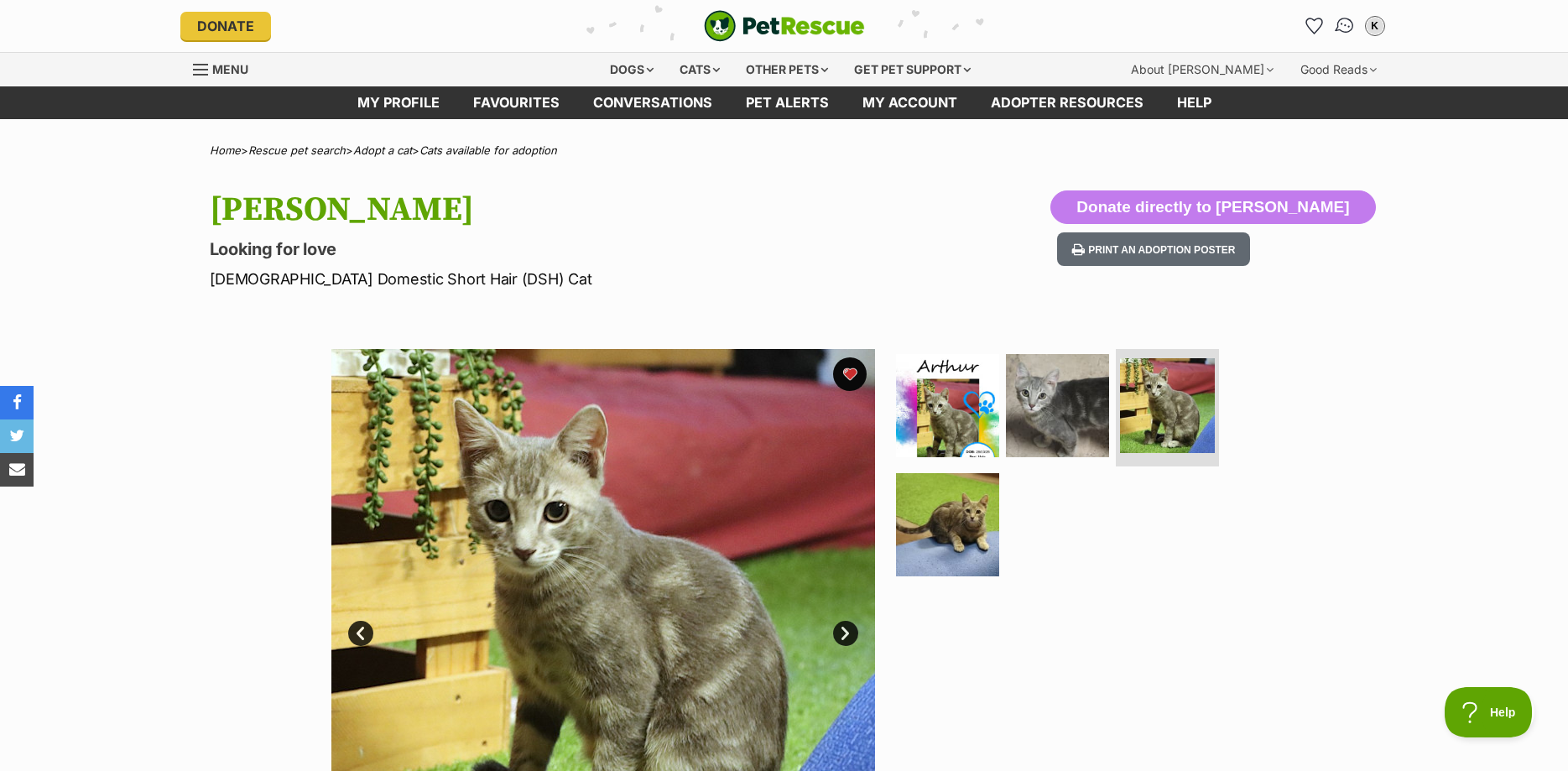
click at [1342, 31] on img "Conversations" at bounding box center [1344, 26] width 23 height 22
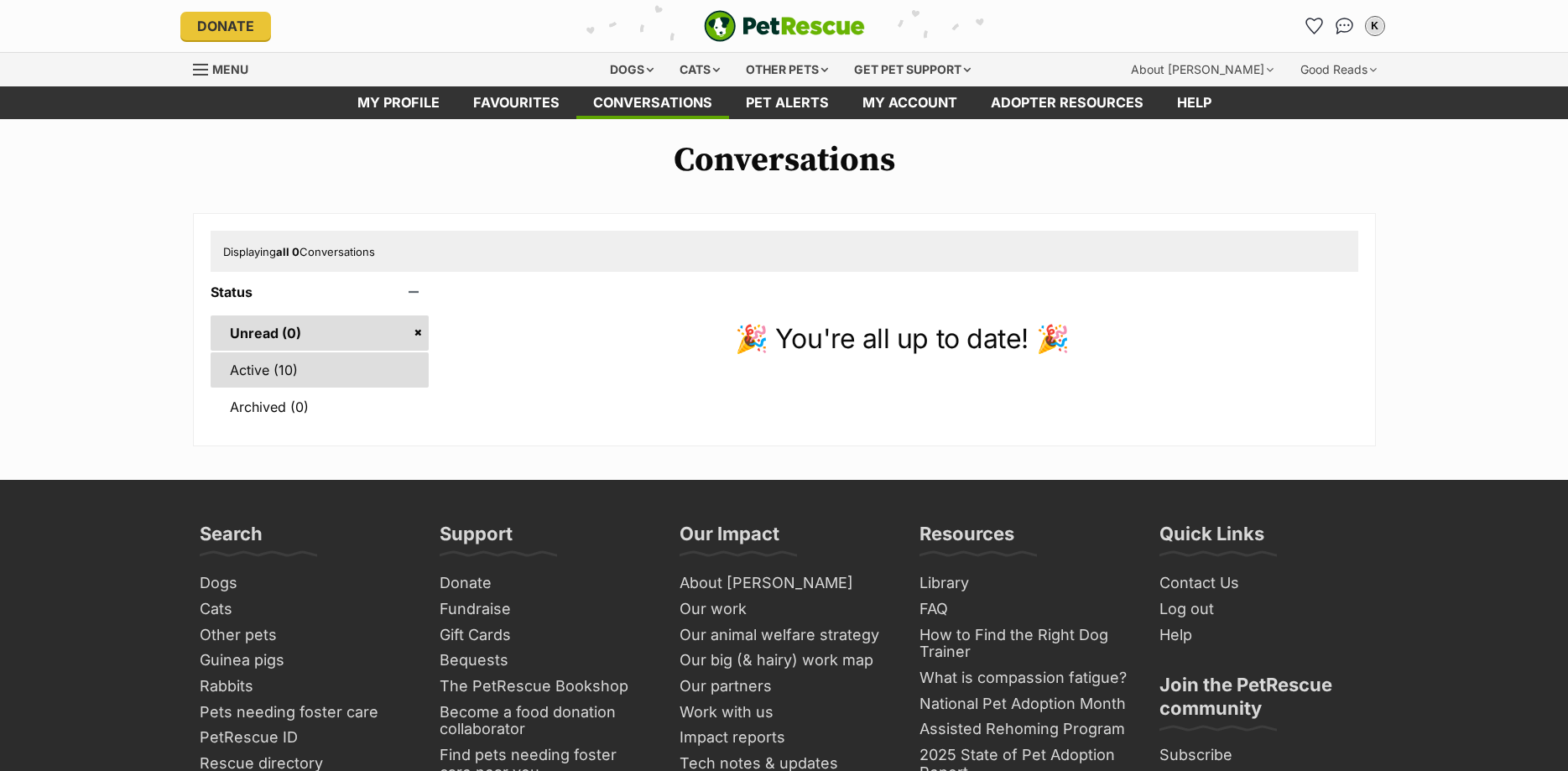
click at [352, 359] on link "Active (10)" at bounding box center [320, 369] width 219 height 35
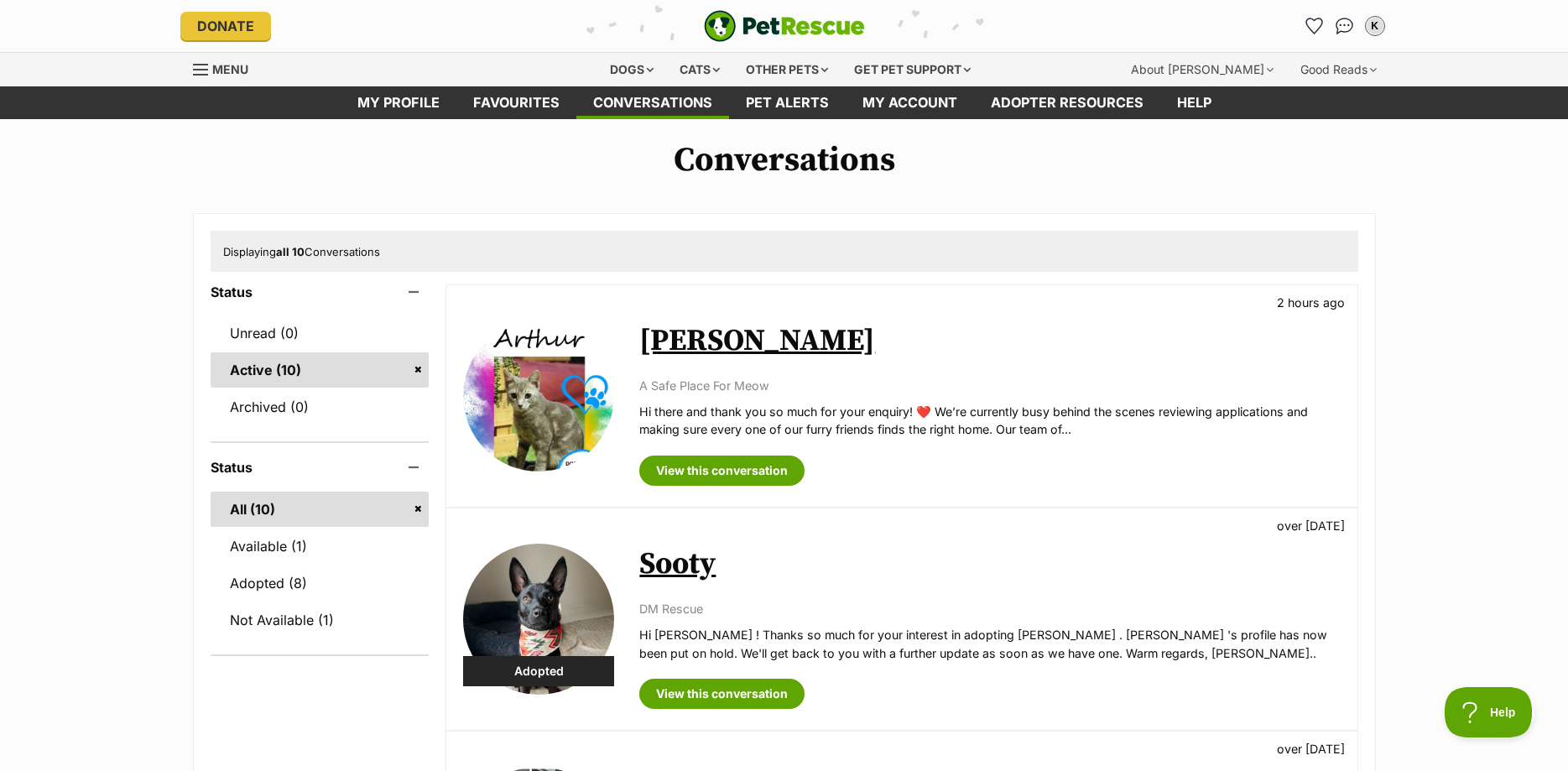
click at [707, 337] on link "[PERSON_NAME]" at bounding box center [757, 341] width 236 height 38
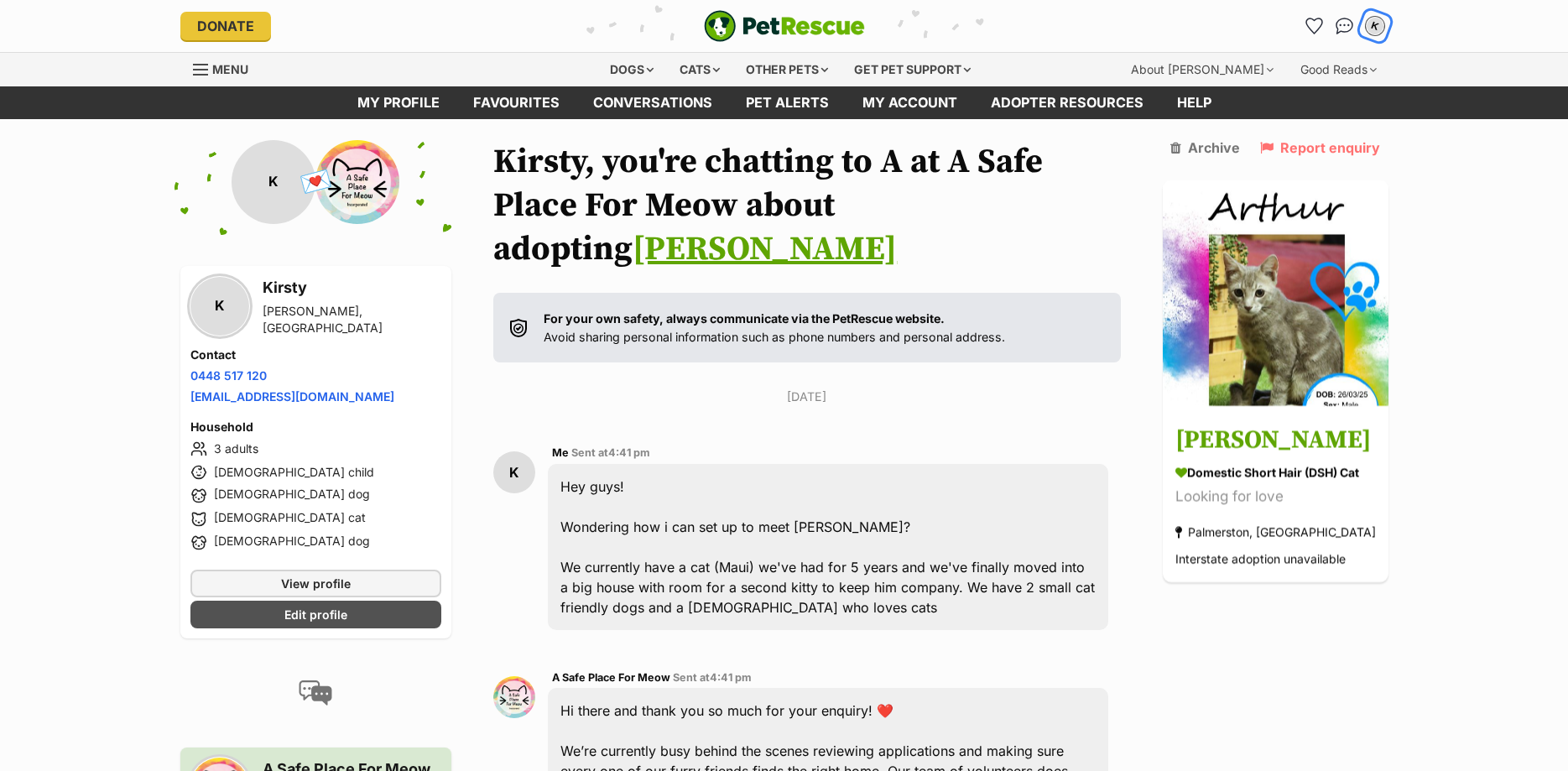
click at [1385, 21] on button "K" at bounding box center [1375, 26] width 34 height 34
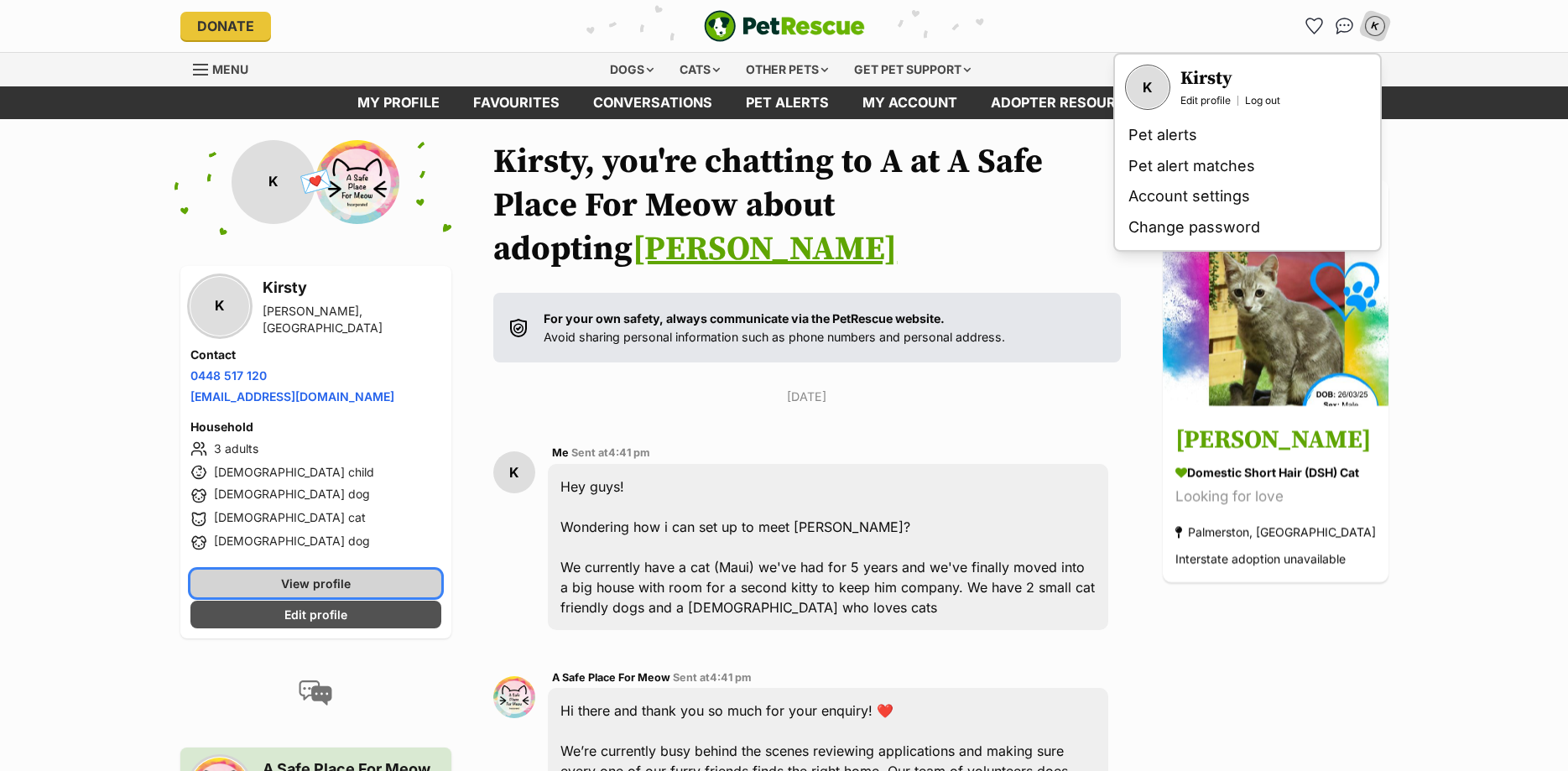
click at [282, 587] on link "View profile" at bounding box center [316, 584] width 252 height 27
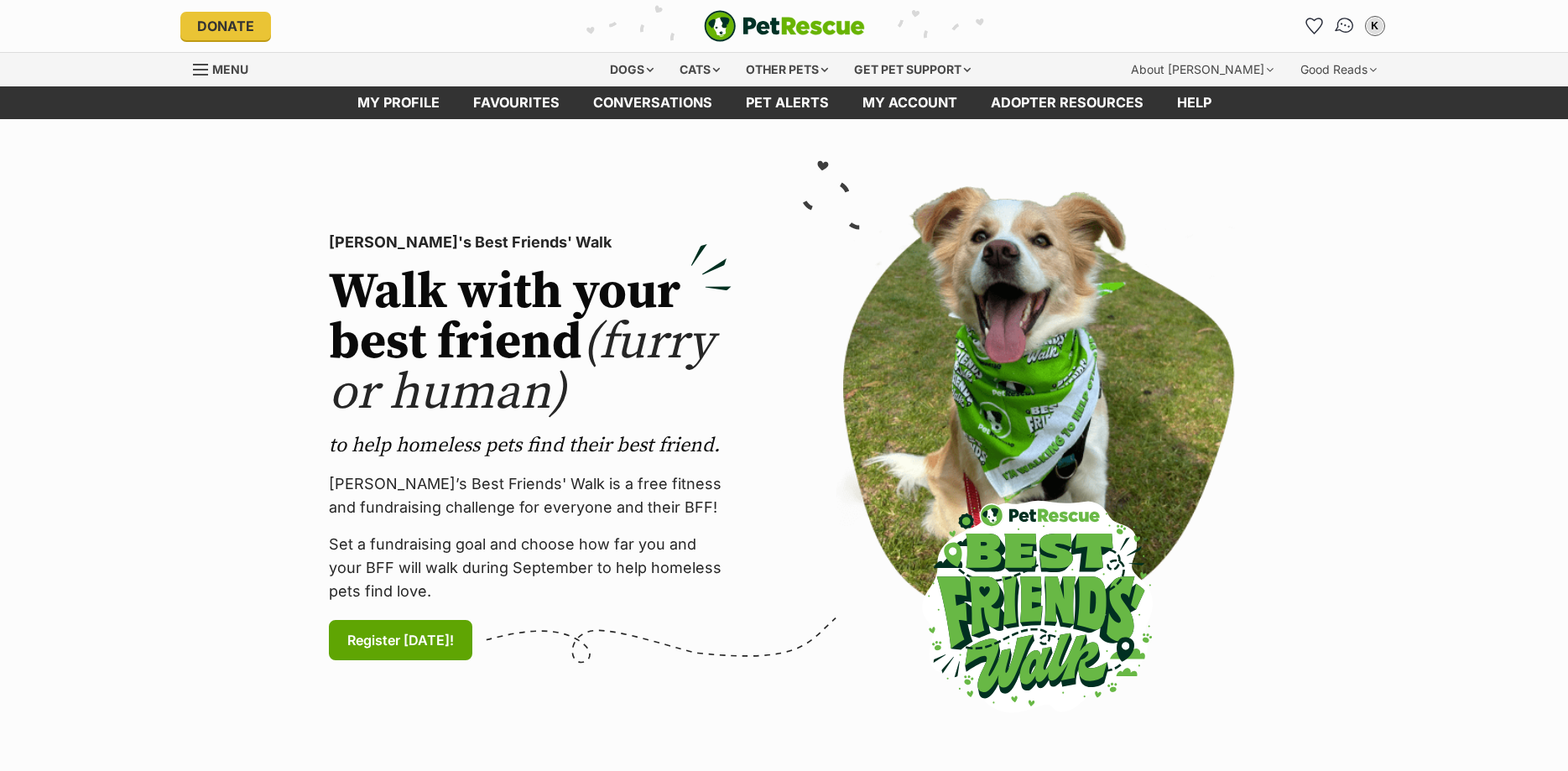
click at [1336, 25] on img "Conversations" at bounding box center [1344, 26] width 23 height 22
